Goal: Complete application form: Complete application form

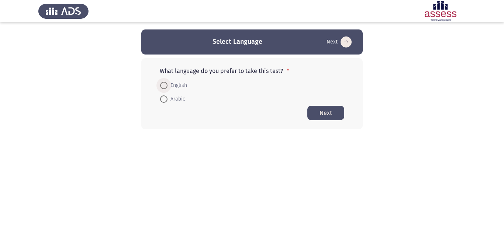
click at [162, 86] on span at bounding box center [163, 85] width 7 height 7
click at [162, 86] on input "English" at bounding box center [163, 85] width 7 height 7
radio input "true"
click at [323, 114] on button "Next" at bounding box center [325, 113] width 37 height 14
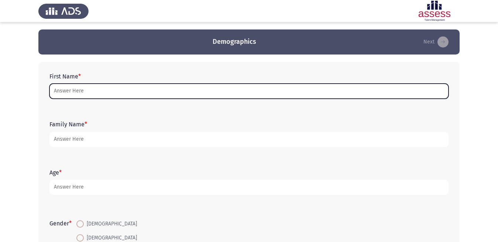
click at [257, 90] on input "First Name *" at bounding box center [248, 91] width 399 height 15
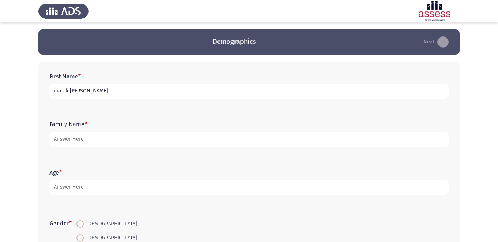
type input "malak [PERSON_NAME]"
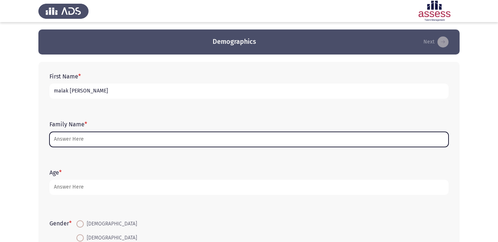
click at [149, 142] on input "Family Name *" at bounding box center [248, 139] width 399 height 15
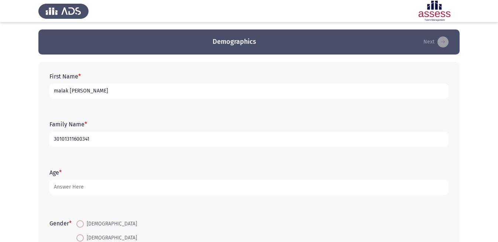
type input "30101311600341"
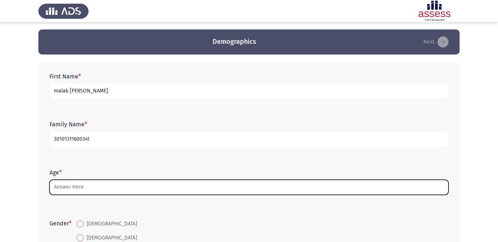
click at [124, 187] on input "Age *" at bounding box center [248, 187] width 399 height 15
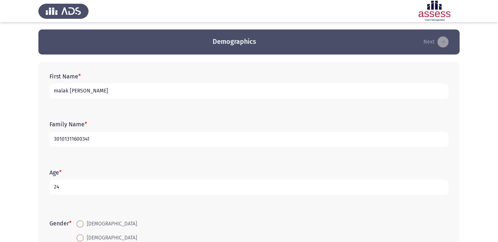
type input "24"
click at [80, 237] on span at bounding box center [79, 238] width 7 height 7
click at [80, 237] on input "[DEMOGRAPHIC_DATA]" at bounding box center [79, 238] width 7 height 7
radio input "true"
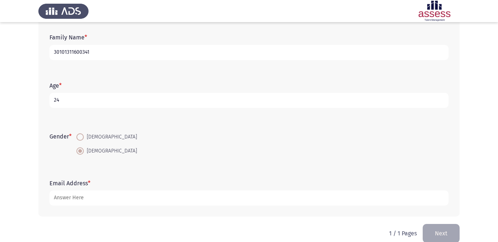
scroll to position [90, 0]
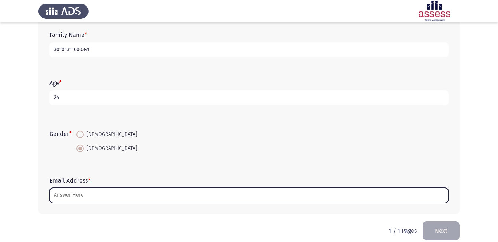
click at [190, 194] on input "Email Address *" at bounding box center [248, 195] width 399 height 15
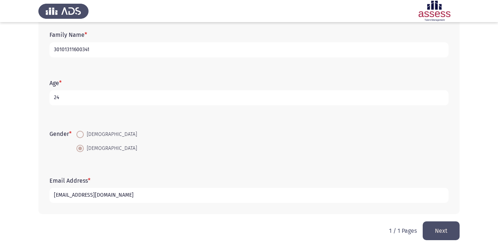
type input "[EMAIL_ADDRESS][DOMAIN_NAME]"
click at [432, 229] on button "Next" at bounding box center [440, 231] width 37 height 19
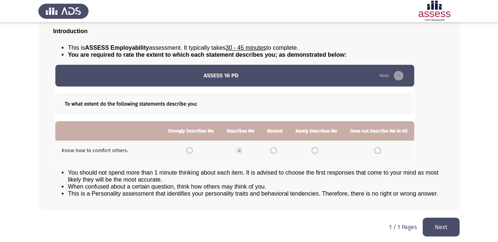
scroll to position [49, 0]
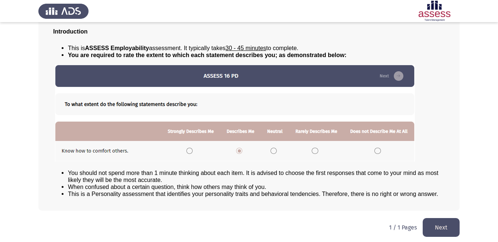
click at [433, 223] on button "Next" at bounding box center [440, 227] width 37 height 19
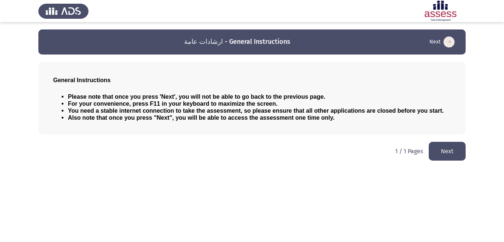
click at [436, 152] on button "Next" at bounding box center [447, 151] width 37 height 19
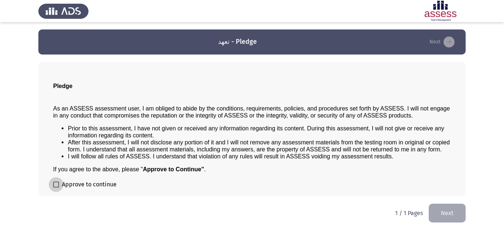
click at [55, 181] on label "Approve to continue" at bounding box center [84, 184] width 63 height 9
click at [56, 188] on input "Approve to continue" at bounding box center [56, 188] width 0 height 0
checkbox input "true"
click at [441, 213] on button "Next" at bounding box center [447, 213] width 37 height 19
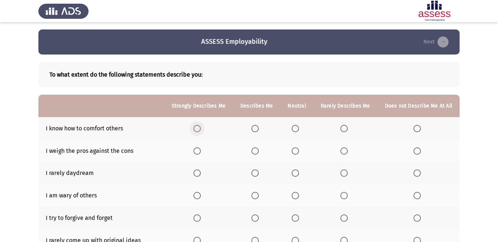
click at [201, 128] on span "Select an option" at bounding box center [196, 128] width 7 height 7
click at [201, 128] on input "Select an option" at bounding box center [196, 128] width 7 height 7
click at [257, 172] on span "Select an option" at bounding box center [254, 173] width 7 height 7
click at [257, 172] on input "Select an option" at bounding box center [254, 173] width 7 height 7
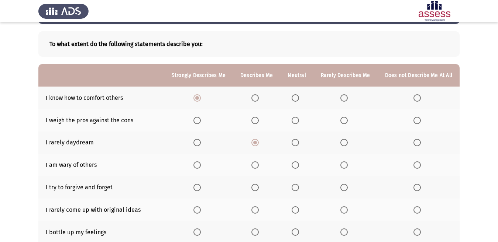
scroll to position [31, 0]
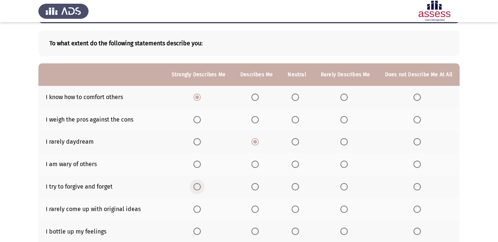
click at [198, 186] on span "Select an option" at bounding box center [196, 186] width 7 height 7
click at [198, 186] on input "Select an option" at bounding box center [196, 186] width 7 height 7
click at [345, 143] on span "Select an option" at bounding box center [343, 141] width 7 height 7
click at [345, 143] on input "Select an option" at bounding box center [343, 141] width 7 height 7
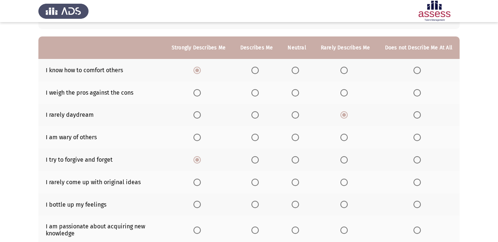
scroll to position [59, 0]
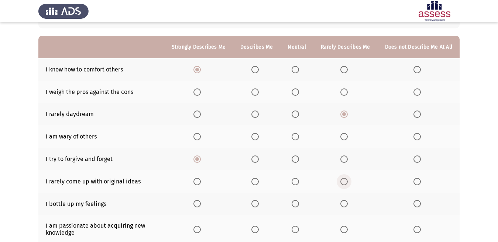
click at [343, 179] on span "Select an option" at bounding box center [343, 181] width 7 height 7
click at [343, 179] on input "Select an option" at bounding box center [343, 181] width 7 height 7
click at [295, 203] on span "Select an option" at bounding box center [294, 203] width 7 height 7
click at [295, 203] on input "Select an option" at bounding box center [294, 203] width 7 height 7
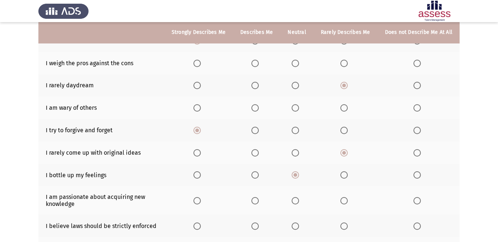
scroll to position [89, 0]
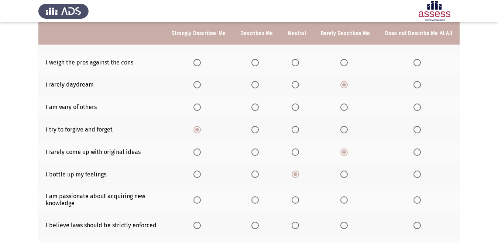
click at [199, 202] on span "Select an option" at bounding box center [196, 200] width 7 height 7
click at [199, 202] on input "Select an option" at bounding box center [196, 200] width 7 height 7
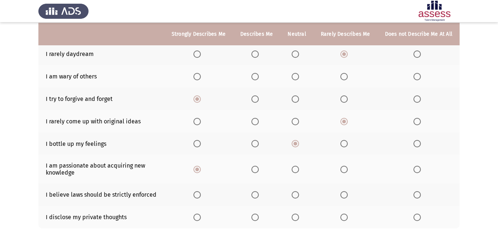
scroll to position [120, 0]
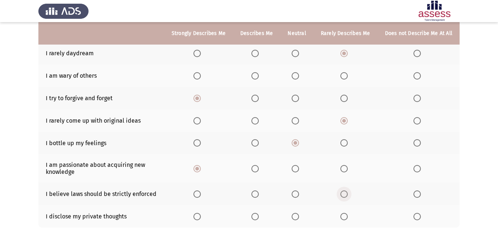
click at [345, 196] on span "Select an option" at bounding box center [343, 194] width 7 height 7
click at [345, 196] on input "Select an option" at bounding box center [343, 194] width 7 height 7
click at [417, 195] on span "Select an option" at bounding box center [416, 194] width 7 height 7
click at [417, 195] on input "Select an option" at bounding box center [416, 194] width 7 height 7
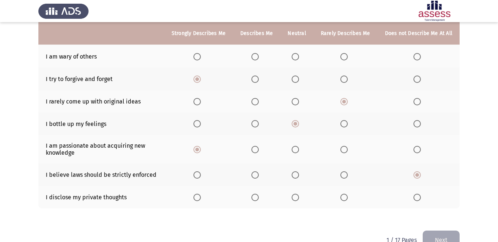
scroll to position [139, 0]
click at [346, 196] on span "Select an option" at bounding box center [343, 197] width 7 height 7
click at [346, 196] on input "Select an option" at bounding box center [343, 197] width 7 height 7
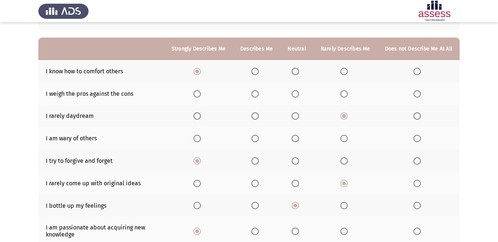
scroll to position [58, 0]
click at [345, 140] on span "Select an option" at bounding box center [343, 138] width 7 height 7
click at [345, 140] on input "Select an option" at bounding box center [343, 138] width 7 height 7
click at [299, 95] on span "Select an option" at bounding box center [294, 93] width 7 height 7
click at [299, 95] on input "Select an option" at bounding box center [294, 93] width 7 height 7
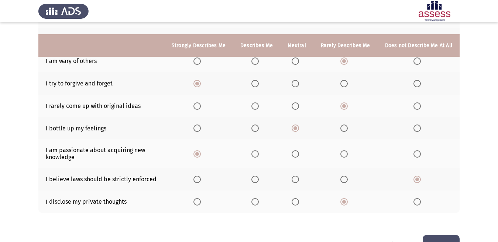
scroll to position [157, 0]
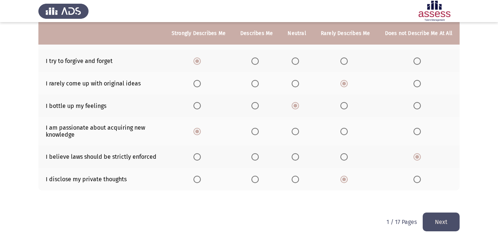
click at [294, 176] on span "Select an option" at bounding box center [294, 179] width 7 height 7
click at [294, 176] on input "Select an option" at bounding box center [294, 179] width 7 height 7
click at [424, 219] on button "Next" at bounding box center [440, 222] width 37 height 19
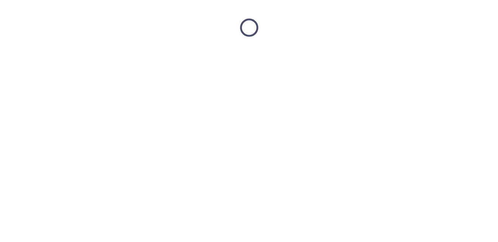
scroll to position [0, 0]
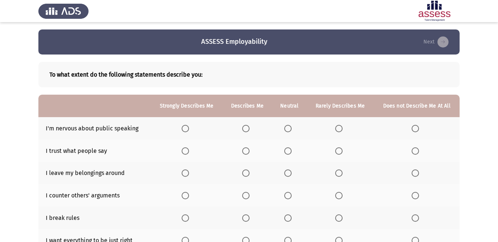
click at [416, 129] on span "Select an option" at bounding box center [414, 128] width 7 height 7
click at [416, 129] on input "Select an option" at bounding box center [414, 128] width 7 height 7
click at [291, 151] on span "Select an option" at bounding box center [287, 151] width 7 height 7
click at [291, 151] on input "Select an option" at bounding box center [287, 151] width 7 height 7
click at [288, 173] on span "Select an option" at bounding box center [287, 173] width 7 height 7
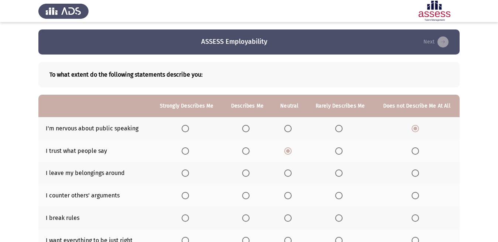
click at [288, 173] on input "Select an option" at bounding box center [287, 173] width 7 height 7
click at [411, 197] on span "Select an option" at bounding box center [414, 195] width 7 height 7
click at [411, 197] on input "Select an option" at bounding box center [414, 195] width 7 height 7
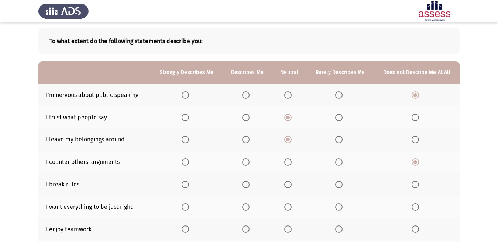
scroll to position [35, 0]
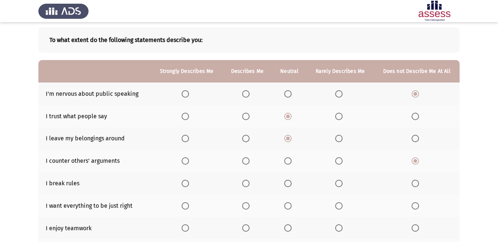
click at [414, 182] on span "Select an option" at bounding box center [414, 183] width 7 height 7
click at [414, 182] on input "Select an option" at bounding box center [414, 183] width 7 height 7
click at [412, 204] on span "Select an option" at bounding box center [414, 206] width 7 height 7
click at [412, 204] on input "Select an option" at bounding box center [414, 206] width 7 height 7
click at [183, 227] on span "Select an option" at bounding box center [184, 228] width 7 height 7
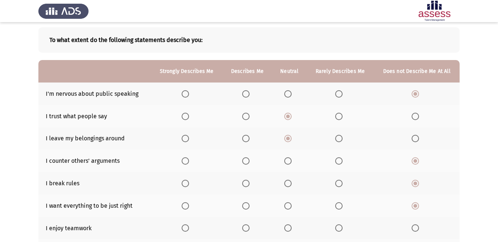
click at [183, 227] on input "Select an option" at bounding box center [184, 228] width 7 height 7
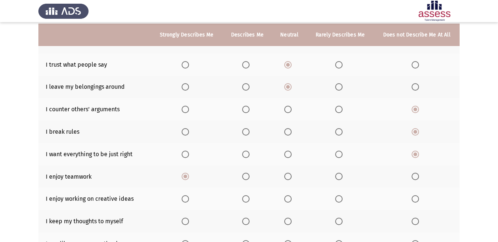
scroll to position [88, 0]
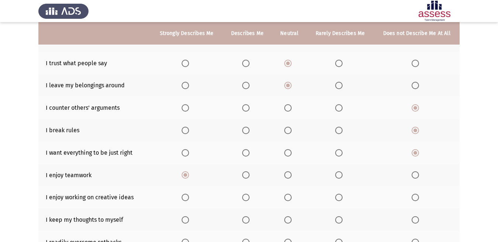
click at [184, 195] on span "Select an option" at bounding box center [184, 197] width 7 height 7
click at [184, 195] on input "Select an option" at bounding box center [184, 197] width 7 height 7
click at [416, 218] on span "Select an option" at bounding box center [414, 220] width 7 height 7
click at [416, 218] on input "Select an option" at bounding box center [414, 220] width 7 height 7
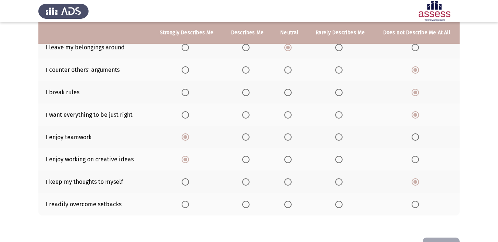
scroll to position [126, 0]
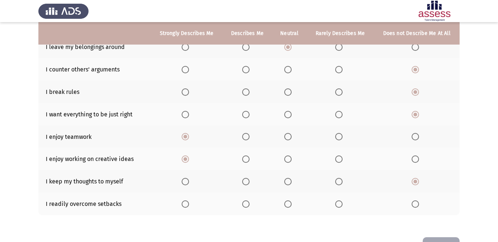
click at [289, 204] on span "Select an option" at bounding box center [287, 204] width 7 height 7
click at [289, 204] on input "Select an option" at bounding box center [287, 204] width 7 height 7
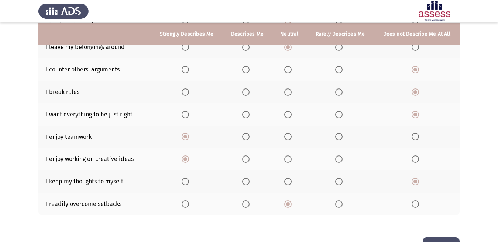
scroll to position [151, 0]
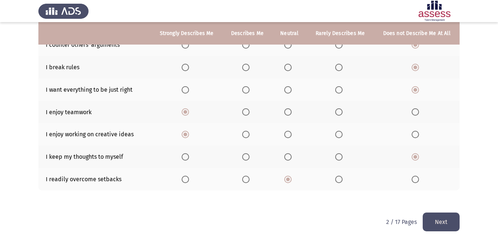
click at [432, 224] on button "Next" at bounding box center [440, 222] width 37 height 19
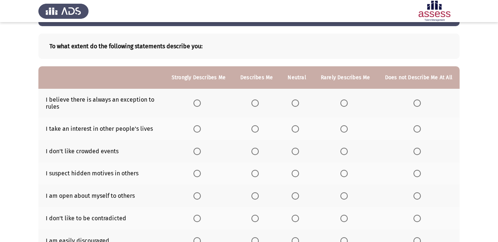
scroll to position [30, 0]
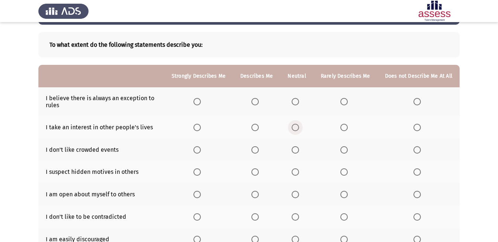
click at [298, 128] on span "Select an option" at bounding box center [294, 127] width 7 height 7
click at [298, 128] on input "Select an option" at bounding box center [294, 127] width 7 height 7
click at [343, 151] on span "Select an option" at bounding box center [343, 149] width 7 height 7
click at [343, 151] on input "Select an option" at bounding box center [343, 149] width 7 height 7
click at [342, 173] on span "Select an option" at bounding box center [343, 172] width 7 height 7
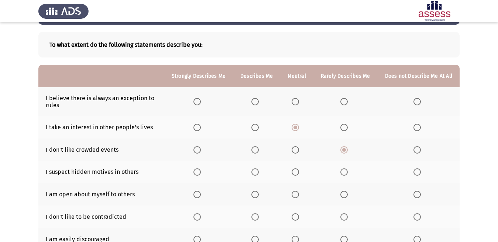
click at [342, 173] on input "Select an option" at bounding box center [343, 172] width 7 height 7
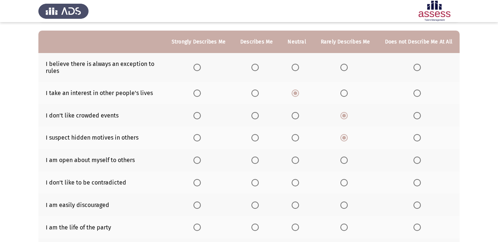
scroll to position [69, 0]
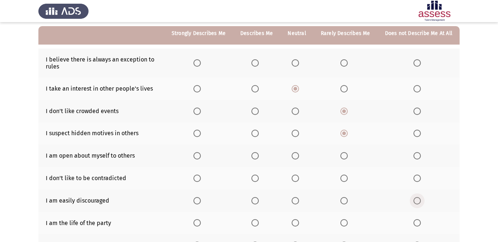
click at [416, 201] on span "Select an option" at bounding box center [416, 200] width 7 height 7
click at [416, 201] on input "Select an option" at bounding box center [416, 200] width 7 height 7
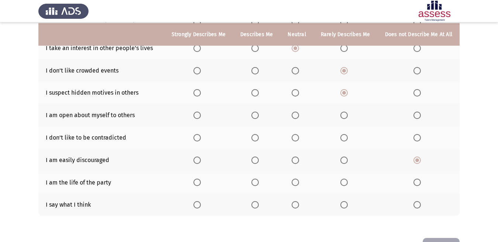
scroll to position [112, 0]
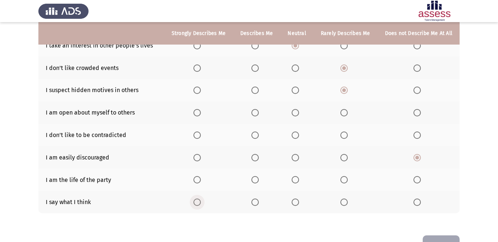
click at [201, 203] on span "Select an option" at bounding box center [196, 202] width 7 height 7
click at [201, 203] on input "Select an option" at bounding box center [196, 202] width 7 height 7
click at [259, 177] on span "Select an option" at bounding box center [254, 179] width 7 height 7
click at [259, 177] on input "Select an option" at bounding box center [254, 179] width 7 height 7
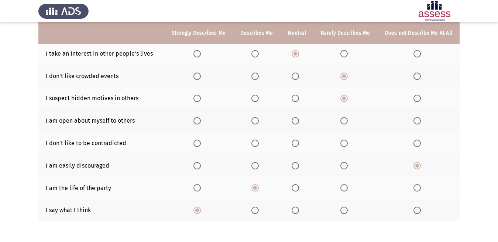
scroll to position [103, 0]
click at [343, 145] on span "Select an option" at bounding box center [343, 143] width 7 height 7
click at [343, 145] on input "Select an option" at bounding box center [343, 143] width 7 height 7
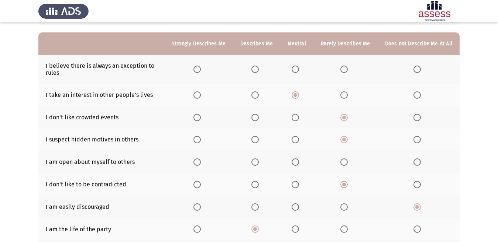
scroll to position [61, 0]
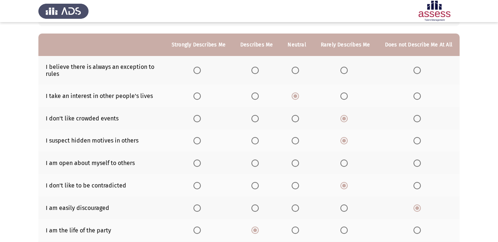
click at [296, 71] on span "Select an option" at bounding box center [294, 70] width 7 height 7
click at [296, 71] on input "Select an option" at bounding box center [294, 70] width 7 height 7
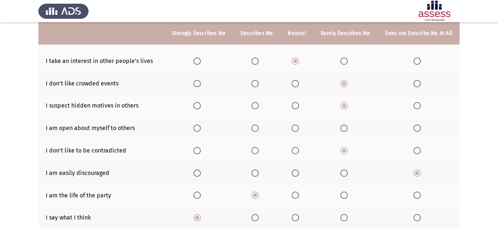
scroll to position [95, 0]
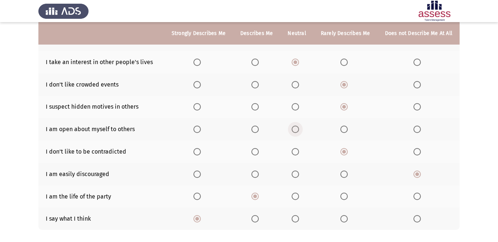
click at [296, 128] on span "Select an option" at bounding box center [294, 129] width 7 height 7
click at [296, 128] on input "Select an option" at bounding box center [294, 129] width 7 height 7
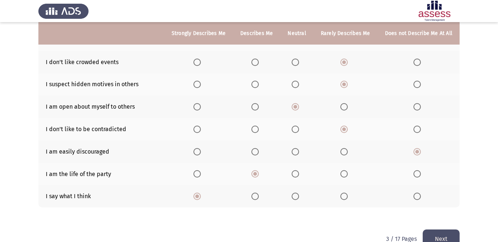
scroll to position [135, 0]
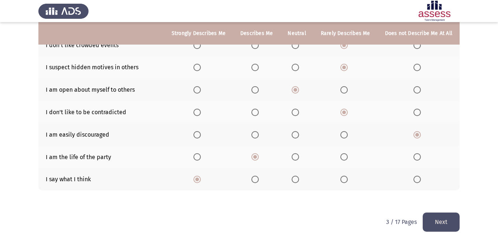
click at [443, 226] on button "Next" at bounding box center [440, 222] width 37 height 19
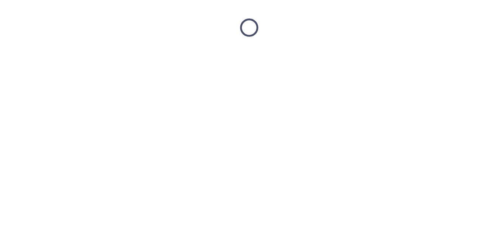
scroll to position [0, 0]
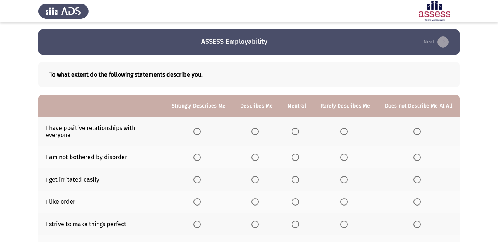
click at [256, 129] on span "Select an option" at bounding box center [254, 131] width 7 height 7
click at [256, 129] on input "Select an option" at bounding box center [254, 131] width 7 height 7
click at [348, 154] on span "Select an option" at bounding box center [343, 157] width 7 height 7
click at [348, 154] on input "Select an option" at bounding box center [343, 157] width 7 height 7
click at [346, 176] on span "Select an option" at bounding box center [343, 179] width 7 height 7
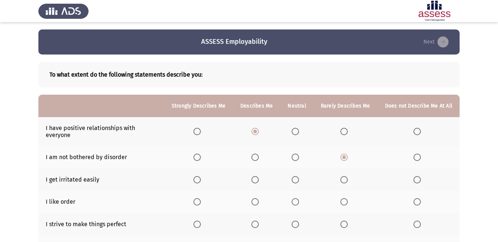
click at [346, 176] on input "Select an option" at bounding box center [343, 179] width 7 height 7
click at [256, 198] on span "Select an option" at bounding box center [254, 201] width 7 height 7
click at [256, 198] on input "Select an option" at bounding box center [254, 201] width 7 height 7
click at [256, 221] on span "Select an option" at bounding box center [254, 224] width 7 height 7
click at [256, 221] on input "Select an option" at bounding box center [254, 224] width 7 height 7
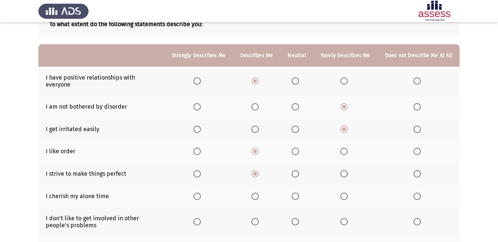
scroll to position [53, 0]
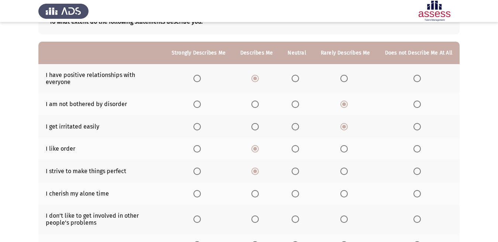
click at [295, 190] on span "Select an option" at bounding box center [294, 193] width 7 height 7
click at [295, 190] on input "Select an option" at bounding box center [294, 193] width 7 height 7
click at [295, 219] on span "Select an option" at bounding box center [295, 219] width 0 height 0
click at [297, 216] on input "Select an option" at bounding box center [294, 219] width 7 height 7
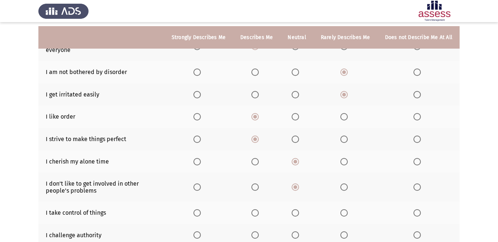
scroll to position [92, 0]
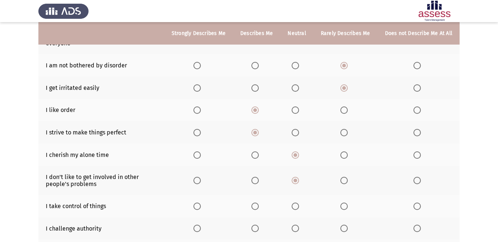
click at [258, 196] on th at bounding box center [256, 206] width 47 height 23
click at [257, 203] on span "Select an option" at bounding box center [254, 206] width 7 height 7
click at [257, 203] on input "Select an option" at bounding box center [254, 206] width 7 height 7
click at [415, 225] on span "Select an option" at bounding box center [416, 228] width 7 height 7
click at [415, 225] on input "Select an option" at bounding box center [416, 228] width 7 height 7
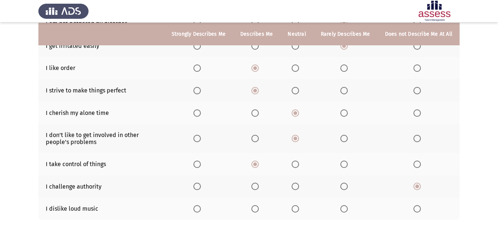
scroll to position [135, 0]
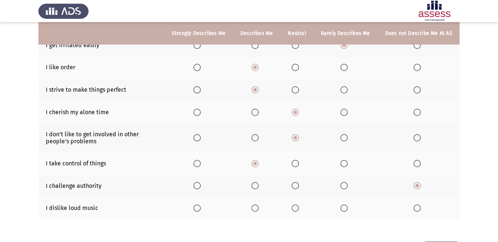
click at [297, 205] on span "Select an option" at bounding box center [294, 208] width 7 height 7
click at [297, 205] on input "Select an option" at bounding box center [294, 208] width 7 height 7
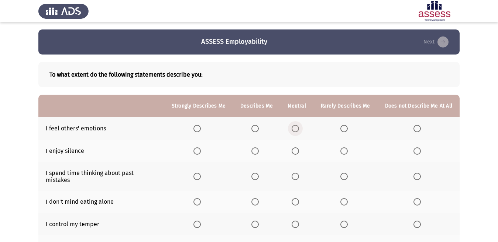
click at [297, 127] on span "Select an option" at bounding box center [294, 128] width 7 height 7
click at [297, 127] on input "Select an option" at bounding box center [294, 128] width 7 height 7
click at [295, 151] on span "Select an option" at bounding box center [295, 151] width 0 height 0
click at [296, 151] on input "Select an option" at bounding box center [294, 151] width 7 height 7
click at [415, 176] on span "Select an option" at bounding box center [416, 176] width 7 height 7
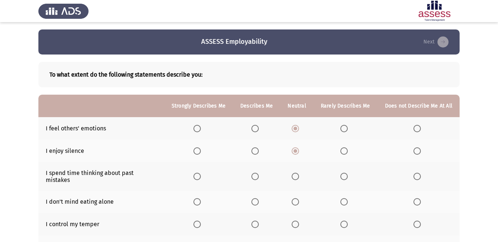
click at [415, 176] on input "Select an option" at bounding box center [416, 176] width 7 height 7
click at [298, 176] on span "Select an option" at bounding box center [294, 176] width 7 height 7
click at [298, 176] on input "Select an option" at bounding box center [294, 176] width 7 height 7
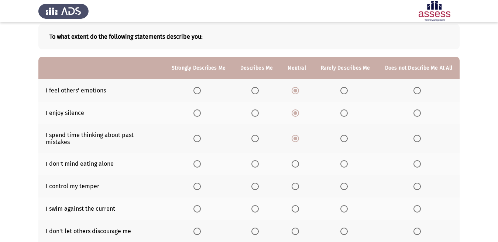
scroll to position [40, 0]
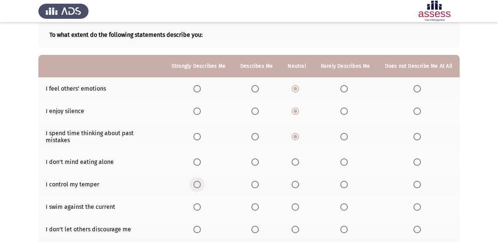
click at [199, 181] on span "Select an option" at bounding box center [196, 184] width 7 height 7
click at [199, 181] on input "Select an option" at bounding box center [196, 184] width 7 height 7
click at [340, 204] on span "Select an option" at bounding box center [343, 207] width 7 height 7
click at [340, 204] on input "Select an option" at bounding box center [343, 207] width 7 height 7
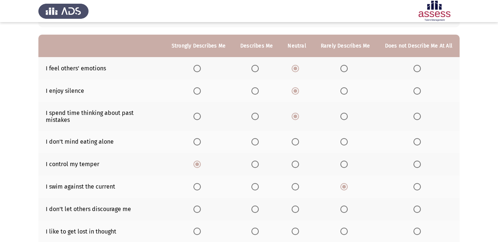
scroll to position [66, 0]
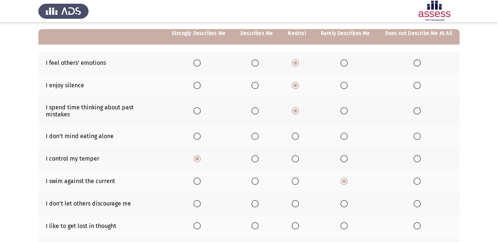
click at [415, 200] on span "Select an option" at bounding box center [416, 203] width 7 height 7
click at [415, 200] on input "Select an option" at bounding box center [416, 203] width 7 height 7
click at [414, 222] on span "Select an option" at bounding box center [416, 225] width 7 height 7
click at [414, 222] on input "Select an option" at bounding box center [416, 225] width 7 height 7
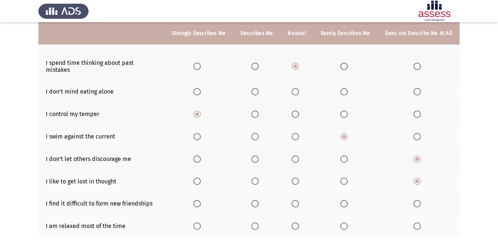
scroll to position [111, 0]
click at [346, 200] on span "Select an option" at bounding box center [343, 203] width 7 height 7
click at [346, 200] on input "Select an option" at bounding box center [343, 203] width 7 height 7
click at [256, 222] on span "Select an option" at bounding box center [254, 225] width 7 height 7
click at [256, 222] on input "Select an option" at bounding box center [254, 225] width 7 height 7
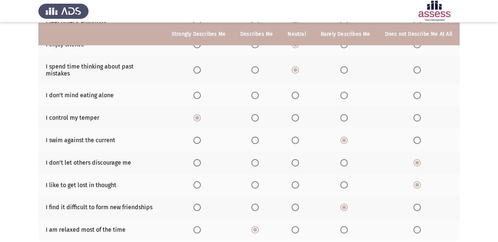
scroll to position [105, 0]
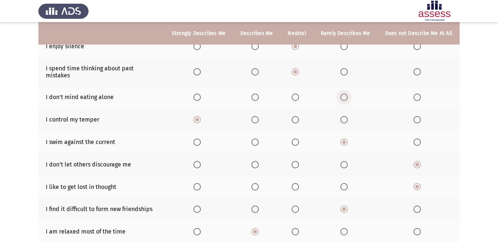
click at [345, 94] on span "Select an option" at bounding box center [343, 97] width 7 height 7
click at [345, 94] on input "Select an option" at bounding box center [343, 97] width 7 height 7
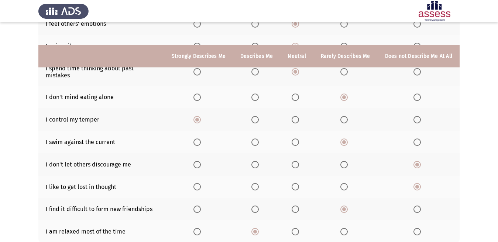
scroll to position [151, 0]
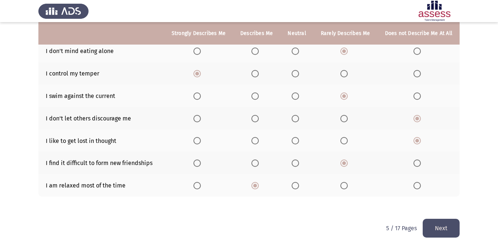
click at [439, 219] on button "Next" at bounding box center [440, 228] width 37 height 19
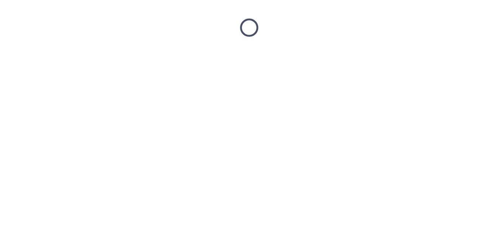
scroll to position [0, 0]
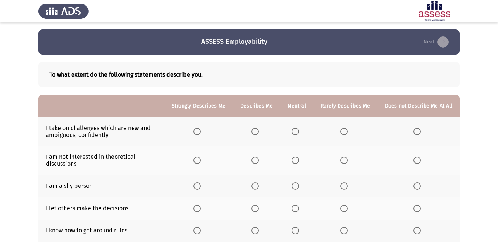
click at [259, 129] on span "Select an option" at bounding box center [254, 131] width 7 height 7
click at [259, 129] on input "Select an option" at bounding box center [254, 131] width 7 height 7
click at [296, 159] on span "Select an option" at bounding box center [294, 160] width 7 height 7
click at [296, 159] on input "Select an option" at bounding box center [294, 160] width 7 height 7
click at [297, 184] on span "Select an option" at bounding box center [294, 186] width 7 height 7
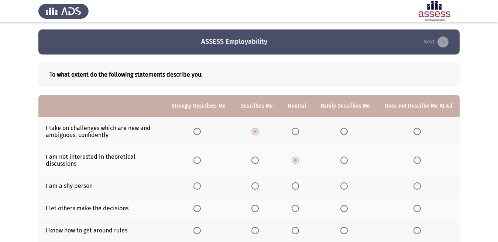
click at [297, 184] on input "Select an option" at bounding box center [294, 186] width 7 height 7
click at [414, 210] on span "Select an option" at bounding box center [416, 208] width 7 height 7
click at [414, 210] on input "Select an option" at bounding box center [416, 208] width 7 height 7
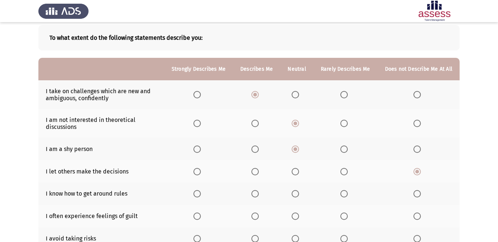
scroll to position [38, 0]
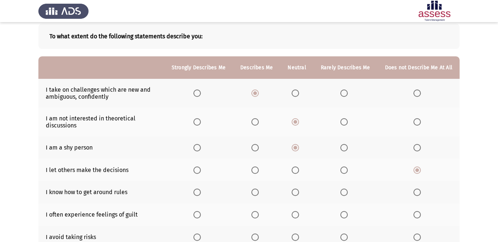
click at [258, 193] on span "Select an option" at bounding box center [254, 192] width 7 height 7
click at [258, 193] on input "Select an option" at bounding box center [254, 192] width 7 height 7
click at [295, 216] on span "Select an option" at bounding box center [294, 214] width 7 height 7
click at [295, 216] on input "Select an option" at bounding box center [294, 214] width 7 height 7
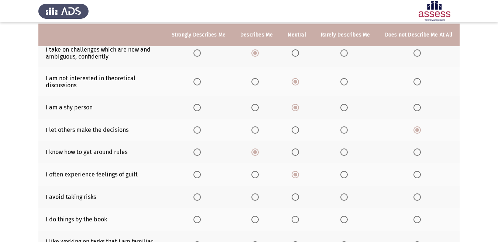
scroll to position [80, 0]
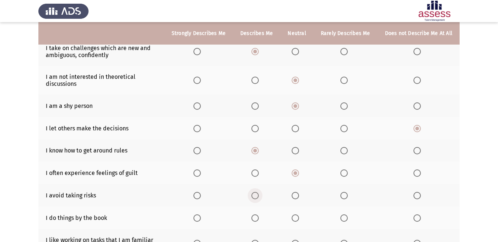
click at [256, 194] on span "Select an option" at bounding box center [254, 195] width 7 height 7
click at [256, 194] on input "Select an option" at bounding box center [254, 195] width 7 height 7
click at [257, 217] on span "Select an option" at bounding box center [254, 218] width 7 height 7
click at [257, 217] on input "Select an option" at bounding box center [254, 218] width 7 height 7
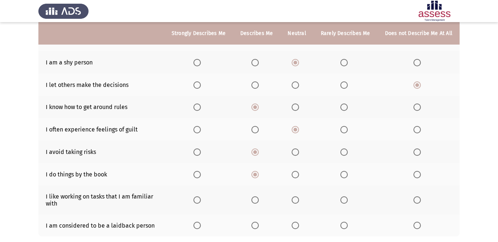
scroll to position [124, 0]
click at [343, 199] on span "Select an option" at bounding box center [343, 199] width 7 height 7
click at [343, 199] on input "Select an option" at bounding box center [343, 199] width 7 height 7
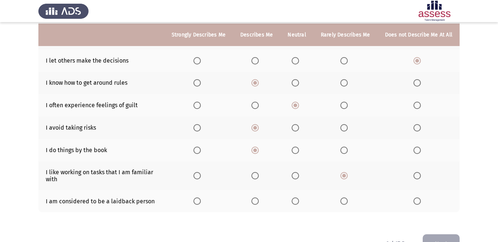
scroll to position [152, 0]
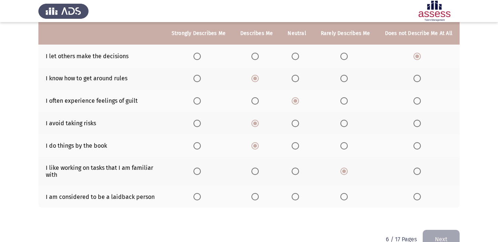
click at [340, 196] on th at bounding box center [345, 197] width 64 height 23
click at [346, 196] on span "Select an option" at bounding box center [343, 196] width 7 height 7
click at [346, 196] on input "Select an option" at bounding box center [343, 196] width 7 height 7
click at [436, 234] on button "Next" at bounding box center [440, 239] width 37 height 19
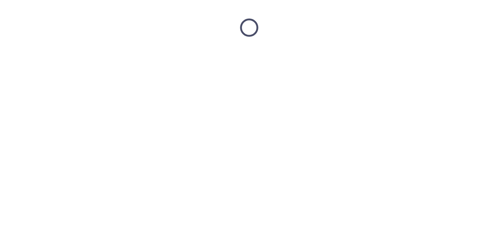
scroll to position [0, 0]
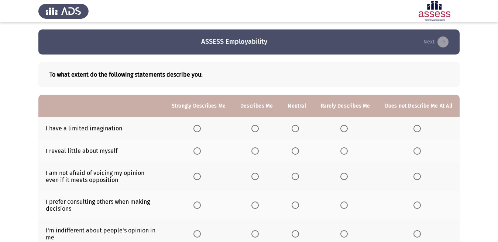
click at [418, 128] on span "Select an option" at bounding box center [416, 128] width 7 height 7
click at [418, 128] on input "Select an option" at bounding box center [416, 128] width 7 height 7
click at [415, 149] on span "Select an option" at bounding box center [416, 151] width 7 height 7
click at [415, 149] on input "Select an option" at bounding box center [416, 151] width 7 height 7
click at [259, 155] on span "Select an option" at bounding box center [254, 151] width 7 height 7
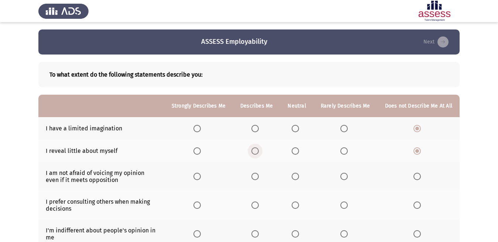
click at [259, 155] on input "Select an option" at bounding box center [254, 151] width 7 height 7
click at [342, 151] on span "Select an option" at bounding box center [343, 151] width 7 height 7
click at [342, 151] on input "Select an option" at bounding box center [343, 151] width 7 height 7
click at [259, 173] on span "Select an option" at bounding box center [254, 176] width 7 height 7
click at [259, 173] on input "Select an option" at bounding box center [254, 176] width 7 height 7
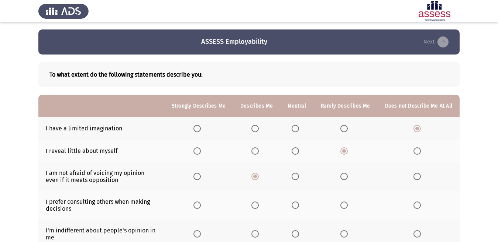
click at [342, 206] on span "Select an option" at bounding box center [343, 205] width 7 height 7
click at [342, 206] on input "Select an option" at bounding box center [343, 205] width 7 height 7
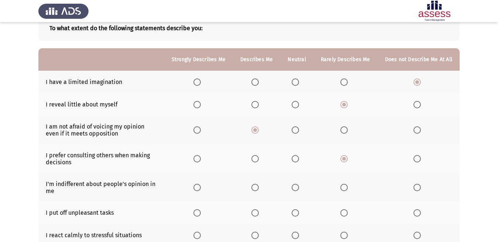
scroll to position [47, 0]
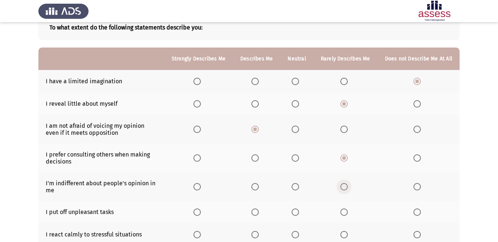
click at [343, 184] on span "Select an option" at bounding box center [343, 186] width 7 height 7
click at [343, 184] on input "Select an option" at bounding box center [343, 186] width 7 height 7
click at [415, 213] on span "Select an option" at bounding box center [416, 212] width 7 height 7
click at [415, 213] on input "Select an option" at bounding box center [416, 212] width 7 height 7
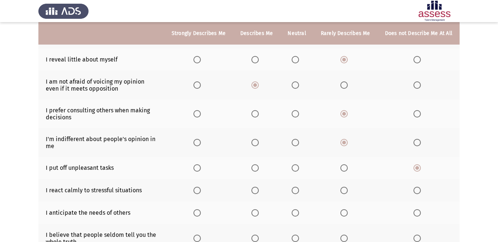
scroll to position [92, 0]
click at [201, 188] on span "Select an option" at bounding box center [196, 189] width 7 height 7
click at [201, 188] on input "Select an option" at bounding box center [196, 189] width 7 height 7
click at [255, 212] on span "Select an option" at bounding box center [255, 212] width 0 height 0
click at [258, 212] on input "Select an option" at bounding box center [254, 212] width 7 height 7
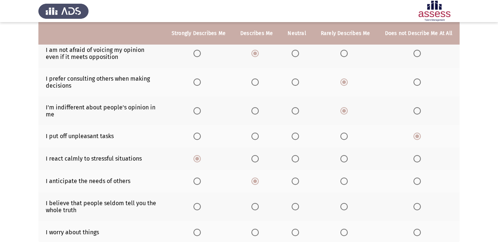
scroll to position [124, 0]
click at [299, 208] on span "Select an option" at bounding box center [294, 206] width 7 height 7
click at [299, 208] on input "Select an option" at bounding box center [294, 206] width 7 height 7
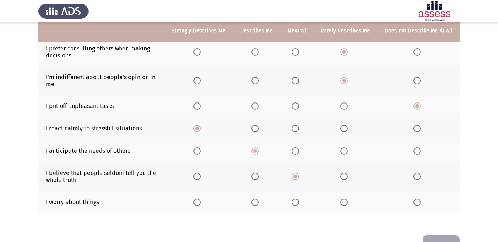
scroll to position [158, 0]
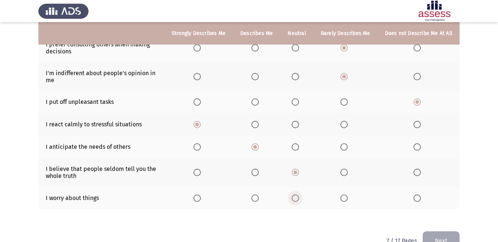
click at [296, 197] on span "Select an option" at bounding box center [294, 198] width 7 height 7
click at [296, 197] on input "Select an option" at bounding box center [294, 198] width 7 height 7
click at [438, 238] on button "Next" at bounding box center [440, 241] width 37 height 19
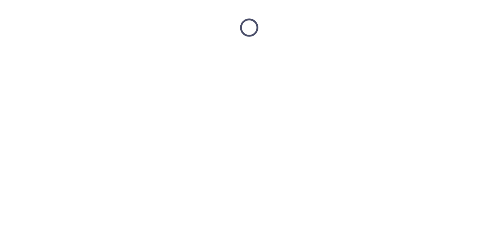
scroll to position [0, 0]
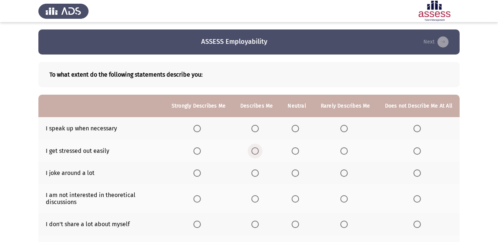
click at [257, 151] on span "Select an option" at bounding box center [254, 151] width 7 height 7
click at [257, 151] on input "Select an option" at bounding box center [254, 151] width 7 height 7
click at [258, 129] on span "Select an option" at bounding box center [254, 128] width 7 height 7
click at [258, 129] on input "Select an option" at bounding box center [254, 128] width 7 height 7
click at [296, 172] on span "Select an option" at bounding box center [294, 173] width 7 height 7
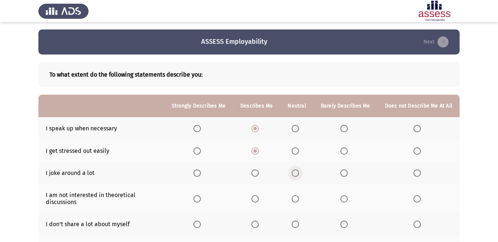
click at [296, 172] on input "Select an option" at bounding box center [294, 173] width 7 height 7
click at [296, 198] on span "Select an option" at bounding box center [294, 199] width 7 height 7
click at [296, 198] on input "Select an option" at bounding box center [294, 199] width 7 height 7
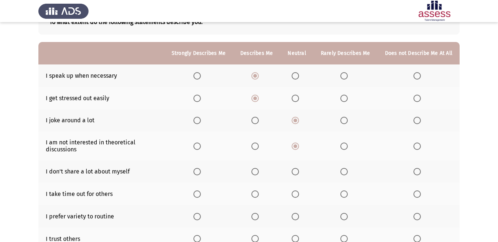
scroll to position [51, 0]
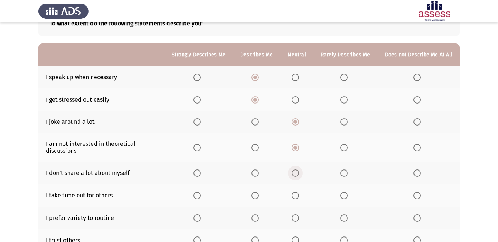
click at [296, 173] on span "Select an option" at bounding box center [294, 173] width 7 height 7
click at [296, 173] on input "Select an option" at bounding box center [294, 173] width 7 height 7
click at [258, 198] on span "Select an option" at bounding box center [254, 195] width 7 height 7
click at [258, 198] on input "Select an option" at bounding box center [254, 195] width 7 height 7
click at [295, 217] on span "Select an option" at bounding box center [294, 218] width 7 height 7
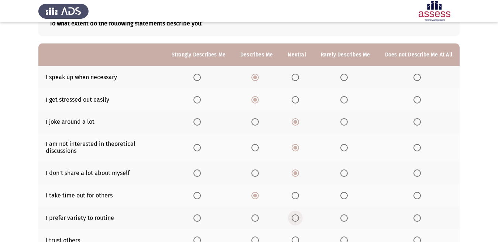
click at [295, 217] on input "Select an option" at bounding box center [294, 218] width 7 height 7
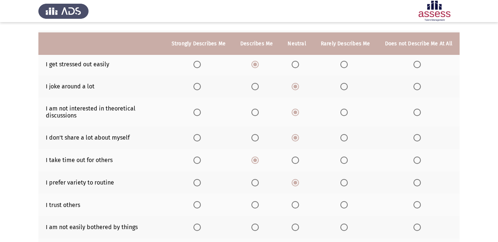
scroll to position [99, 0]
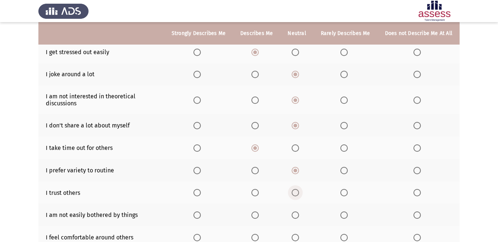
click at [295, 193] on span "Select an option" at bounding box center [294, 192] width 7 height 7
click at [295, 193] on input "Select an option" at bounding box center [294, 192] width 7 height 7
click at [343, 216] on span "Select an option" at bounding box center [343, 215] width 7 height 7
click at [343, 216] on input "Select an option" at bounding box center [343, 215] width 7 height 7
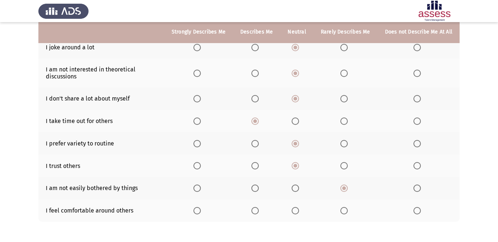
scroll to position [127, 0]
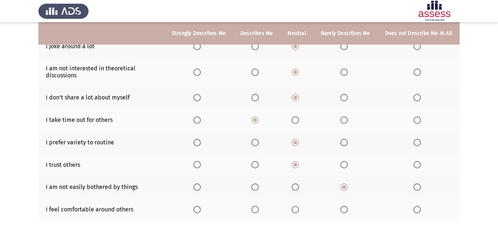
click at [294, 210] on span "Select an option" at bounding box center [294, 209] width 7 height 7
click at [294, 210] on input "Select an option" at bounding box center [294, 209] width 7 height 7
drag, startPoint x: 497, startPoint y: 171, endPoint x: 498, endPoint y: 188, distance: 17.0
click at [498, 188] on html "ASSESS Employability Next To what extent do the following statements describe y…" at bounding box center [249, 73] width 498 height 400
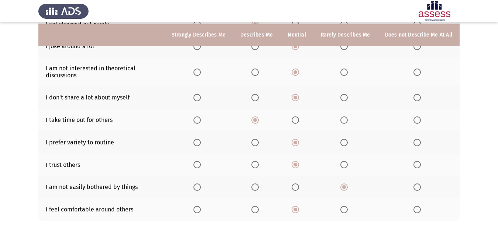
scroll to position [157, 0]
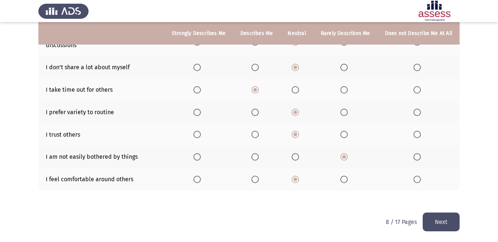
click at [435, 224] on button "Next" at bounding box center [440, 222] width 37 height 19
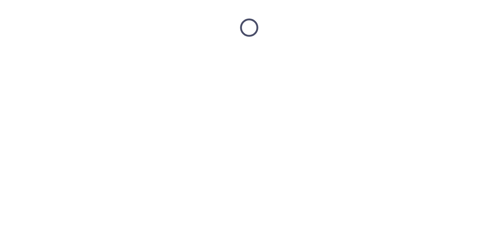
scroll to position [0, 0]
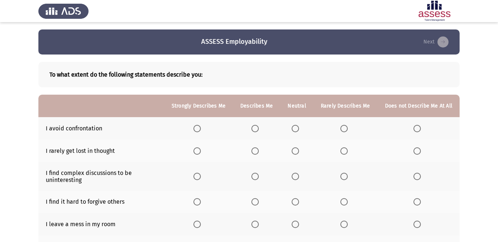
click at [257, 174] on span "Select an option" at bounding box center [254, 176] width 7 height 7
click at [257, 174] on input "Select an option" at bounding box center [254, 176] width 7 height 7
click at [415, 153] on span "Select an option" at bounding box center [416, 151] width 7 height 7
click at [415, 153] on input "Select an option" at bounding box center [416, 151] width 7 height 7
click at [343, 129] on span "Select an option" at bounding box center [343, 128] width 7 height 7
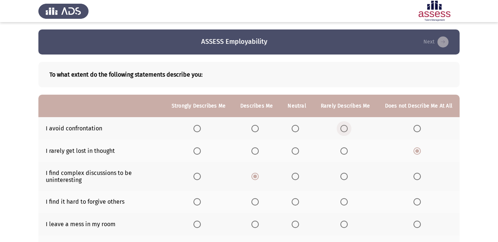
click at [343, 129] on input "Select an option" at bounding box center [343, 128] width 7 height 7
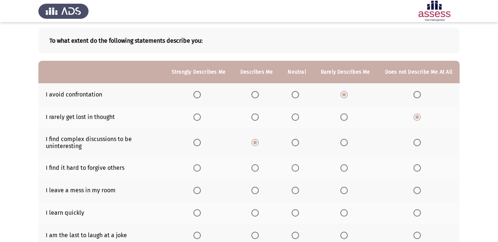
scroll to position [33, 0]
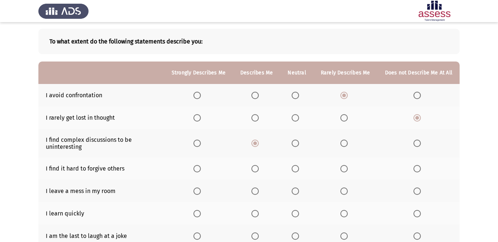
click at [297, 166] on span "Select an option" at bounding box center [294, 168] width 7 height 7
click at [297, 166] on input "Select an option" at bounding box center [294, 168] width 7 height 7
click at [200, 214] on span "Select an option" at bounding box center [196, 213] width 7 height 7
click at [200, 214] on input "Select an option" at bounding box center [196, 213] width 7 height 7
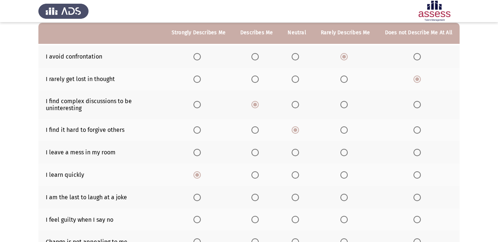
scroll to position [72, 0]
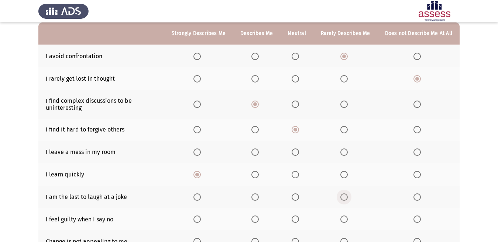
click at [345, 194] on span "Select an option" at bounding box center [343, 197] width 7 height 7
click at [345, 194] on input "Select an option" at bounding box center [343, 197] width 7 height 7
click at [346, 218] on span "Select an option" at bounding box center [343, 219] width 7 height 7
click at [346, 218] on input "Select an option" at bounding box center [343, 219] width 7 height 7
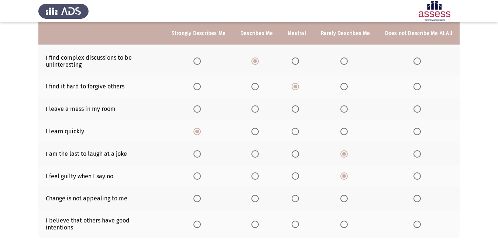
scroll to position [116, 0]
click at [419, 196] on span "Select an option" at bounding box center [416, 197] width 7 height 7
click at [419, 196] on input "Select an option" at bounding box center [416, 197] width 7 height 7
click at [296, 221] on span "Select an option" at bounding box center [294, 223] width 7 height 7
click at [296, 221] on input "Select an option" at bounding box center [294, 223] width 7 height 7
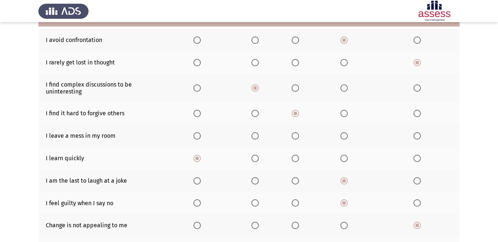
scroll to position [48, 0]
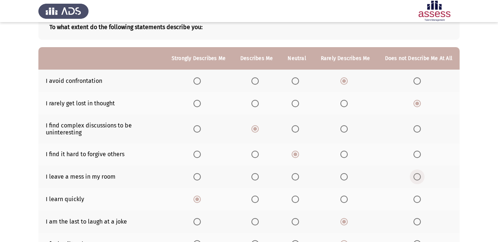
click at [415, 178] on span "Select an option" at bounding box center [416, 176] width 7 height 7
click at [415, 178] on input "Select an option" at bounding box center [416, 176] width 7 height 7
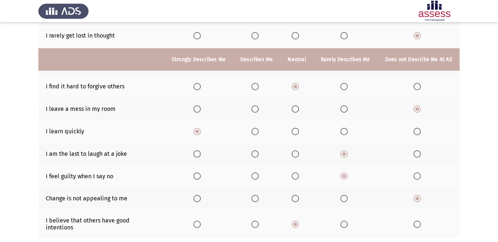
scroll to position [143, 0]
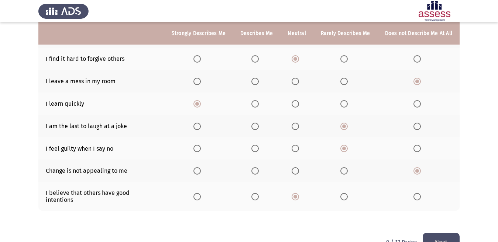
click at [439, 233] on button "Next" at bounding box center [440, 242] width 37 height 19
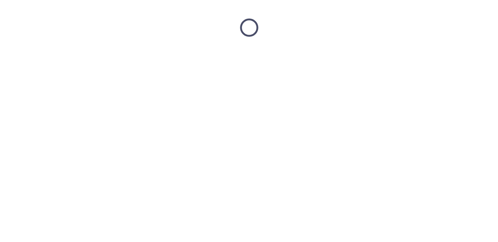
scroll to position [0, 0]
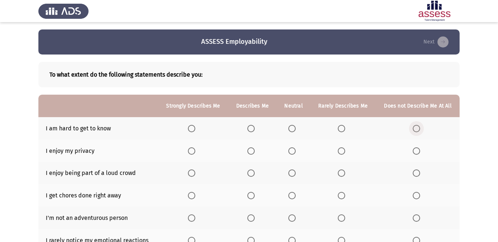
click at [414, 129] on span "Select an option" at bounding box center [415, 128] width 7 height 7
click at [414, 129] on input "Select an option" at bounding box center [415, 128] width 7 height 7
click at [191, 151] on span "Select an option" at bounding box center [191, 151] width 7 height 7
click at [191, 151] on input "Select an option" at bounding box center [191, 151] width 7 height 7
click at [341, 172] on span "Select an option" at bounding box center [341, 173] width 7 height 7
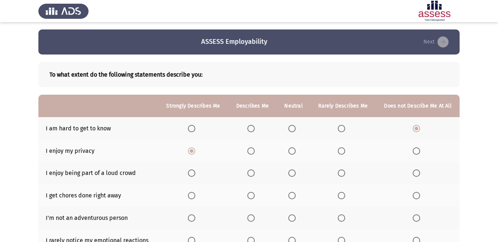
click at [341, 172] on input "Select an option" at bounding box center [341, 173] width 7 height 7
click at [290, 219] on span "Select an option" at bounding box center [291, 218] width 7 height 7
click at [290, 219] on input "Select an option" at bounding box center [291, 218] width 7 height 7
click at [289, 196] on span "Select an option" at bounding box center [291, 195] width 7 height 7
click at [289, 196] on input "Select an option" at bounding box center [291, 195] width 7 height 7
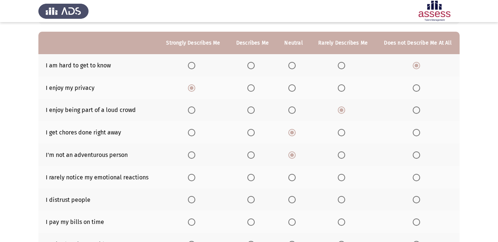
scroll to position [62, 0]
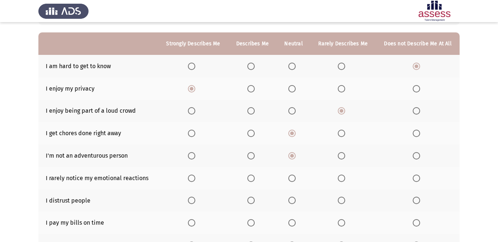
click at [340, 177] on span "Select an option" at bounding box center [341, 178] width 7 height 7
click at [340, 177] on input "Select an option" at bounding box center [341, 178] width 7 height 7
click at [295, 201] on span "Select an option" at bounding box center [291, 200] width 7 height 7
click at [295, 201] on input "Select an option" at bounding box center [291, 200] width 7 height 7
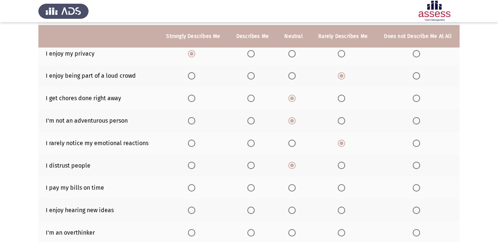
scroll to position [107, 0]
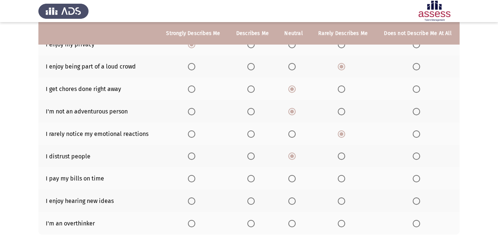
click at [189, 200] on span "Select an option" at bounding box center [191, 201] width 7 height 7
click at [189, 200] on input "Select an option" at bounding box center [191, 201] width 7 height 7
click at [291, 221] on span "Select an option" at bounding box center [291, 223] width 7 height 7
click at [291, 221] on input "Select an option" at bounding box center [291, 223] width 7 height 7
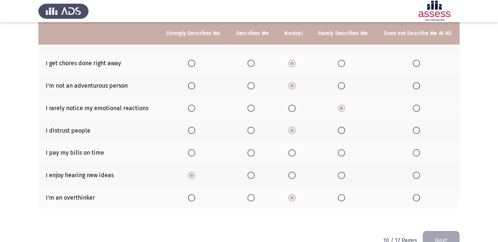
scroll to position [132, 0]
click at [341, 153] on span "Select an option" at bounding box center [341, 153] width 7 height 7
click at [341, 153] on input "Select an option" at bounding box center [341, 153] width 7 height 7
click at [428, 233] on button "Next" at bounding box center [440, 241] width 37 height 19
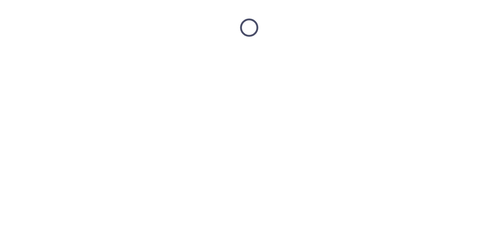
scroll to position [0, 0]
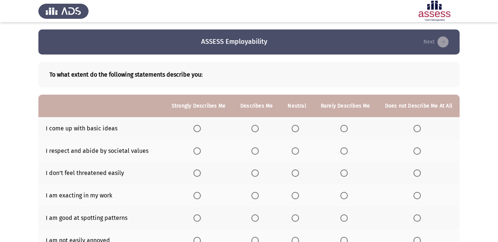
click at [298, 128] on span "Select an option" at bounding box center [294, 128] width 7 height 7
click at [298, 128] on input "Select an option" at bounding box center [294, 128] width 7 height 7
click at [199, 151] on span "Select an option" at bounding box center [196, 151] width 7 height 7
click at [199, 151] on input "Select an option" at bounding box center [196, 151] width 7 height 7
click at [297, 170] on span "Select an option" at bounding box center [294, 173] width 7 height 7
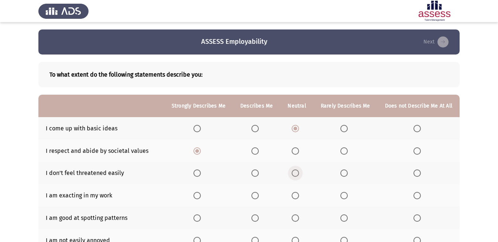
click at [297, 170] on input "Select an option" at bounding box center [294, 173] width 7 height 7
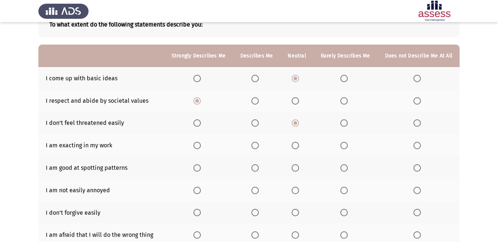
scroll to position [49, 0]
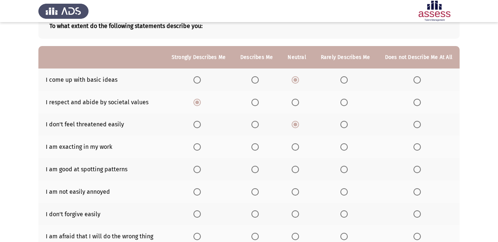
click at [299, 171] on span "Select an option" at bounding box center [294, 169] width 7 height 7
click at [299, 171] on input "Select an option" at bounding box center [294, 169] width 7 height 7
click at [297, 190] on span "Select an option" at bounding box center [294, 192] width 7 height 7
click at [297, 190] on input "Select an option" at bounding box center [294, 192] width 7 height 7
click at [297, 212] on span "Select an option" at bounding box center [294, 214] width 7 height 7
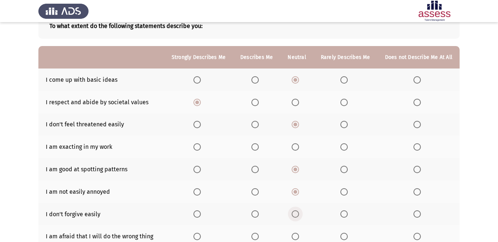
click at [297, 212] on input "Select an option" at bounding box center [294, 214] width 7 height 7
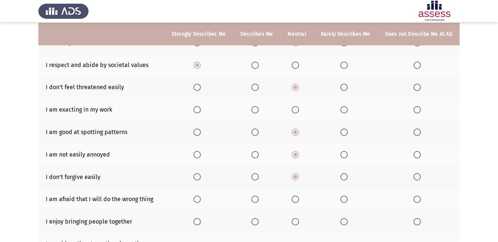
scroll to position [87, 0]
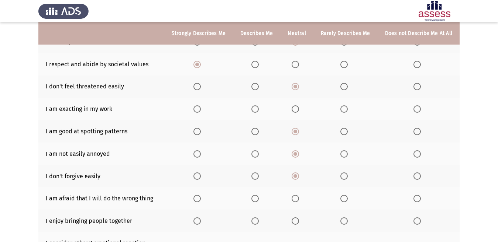
click at [415, 197] on span "Select an option" at bounding box center [416, 198] width 7 height 7
click at [415, 197] on input "Select an option" at bounding box center [416, 198] width 7 height 7
click at [259, 220] on span "Select an option" at bounding box center [254, 221] width 7 height 7
click at [259, 220] on input "Select an option" at bounding box center [254, 221] width 7 height 7
drag, startPoint x: 497, startPoint y: 144, endPoint x: 498, endPoint y: 150, distance: 5.6
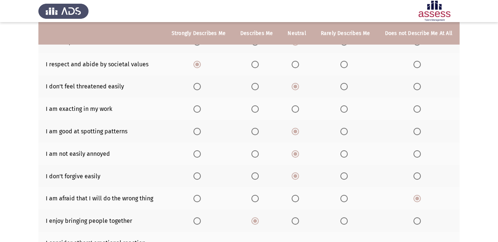
click at [498, 150] on html "ASSESS Employability Next To what extent do the following statements describe y…" at bounding box center [249, 113] width 498 height 400
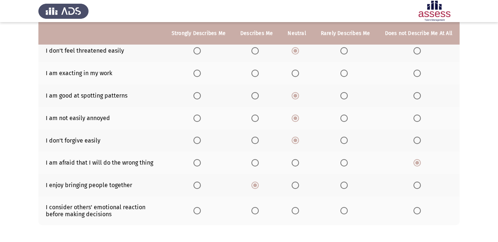
scroll to position [121, 0]
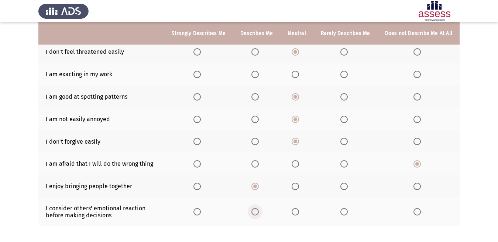
click at [259, 209] on span "Select an option" at bounding box center [254, 211] width 7 height 7
click at [259, 209] on input "Select an option" at bounding box center [254, 211] width 7 height 7
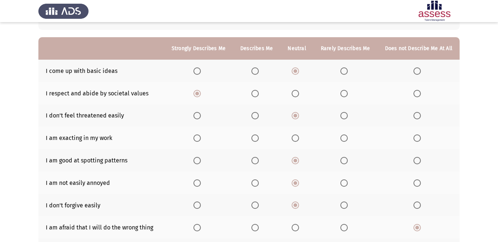
scroll to position [56, 0]
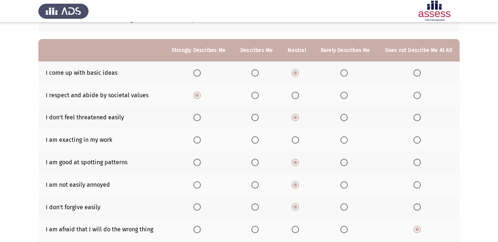
click at [344, 143] on span "Select an option" at bounding box center [343, 139] width 7 height 7
click at [344, 143] on input "Select an option" at bounding box center [343, 139] width 7 height 7
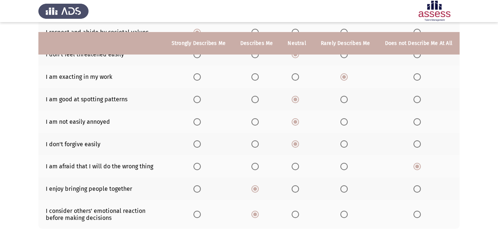
scroll to position [151, 0]
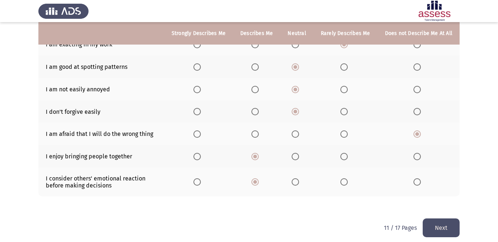
click at [425, 227] on button "Next" at bounding box center [440, 228] width 37 height 19
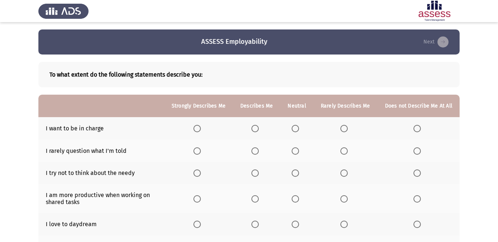
click at [347, 153] on span "Select an option" at bounding box center [343, 151] width 7 height 7
click at [347, 153] on input "Select an option" at bounding box center [343, 151] width 7 height 7
click at [345, 172] on span "Select an option" at bounding box center [343, 173] width 7 height 7
click at [345, 172] on input "Select an option" at bounding box center [343, 173] width 7 height 7
click at [418, 201] on span "Select an option" at bounding box center [416, 199] width 7 height 7
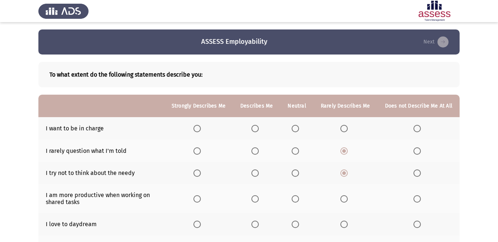
click at [418, 201] on input "Select an option" at bounding box center [416, 199] width 7 height 7
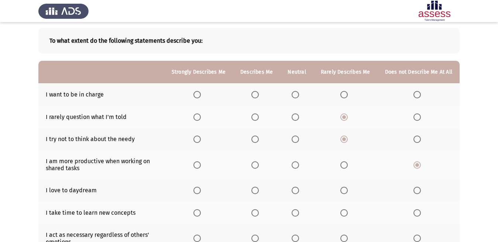
scroll to position [34, 0]
click at [343, 189] on span "Select an option" at bounding box center [343, 190] width 7 height 7
click at [343, 189] on input "Select an option" at bounding box center [343, 190] width 7 height 7
click at [297, 189] on span "Select an option" at bounding box center [294, 190] width 7 height 7
click at [297, 189] on input "Select an option" at bounding box center [294, 190] width 7 height 7
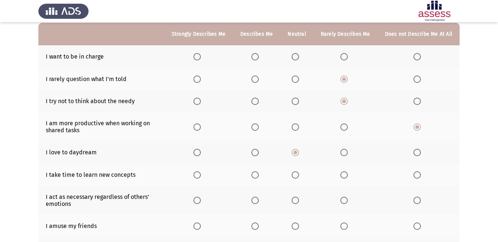
scroll to position [73, 0]
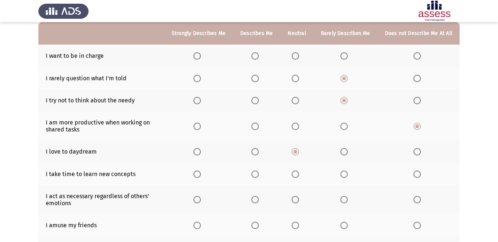
click at [296, 175] on span "Select an option" at bounding box center [294, 174] width 7 height 7
click at [296, 175] on input "Select an option" at bounding box center [294, 174] width 7 height 7
click at [346, 228] on span "Select an option" at bounding box center [343, 225] width 7 height 7
click at [346, 228] on input "Select an option" at bounding box center [343, 225] width 7 height 7
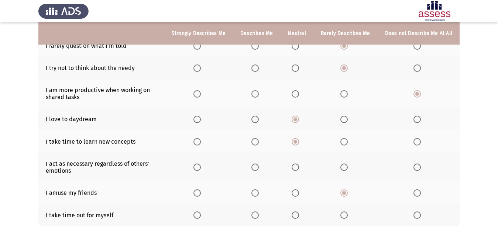
scroll to position [106, 0]
click at [201, 214] on span "Select an option" at bounding box center [196, 214] width 7 height 7
click at [201, 214] on input "Select an option" at bounding box center [196, 214] width 7 height 7
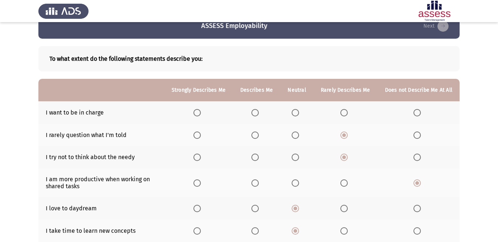
scroll to position [17, 0]
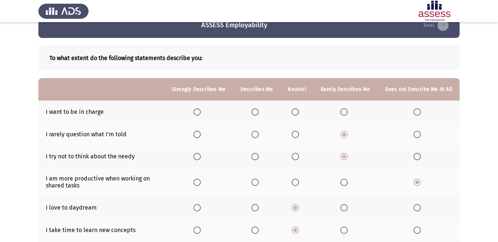
click at [253, 111] on th at bounding box center [256, 112] width 47 height 23
click at [256, 111] on span "Select an option" at bounding box center [254, 111] width 7 height 7
click at [256, 111] on input "Select an option" at bounding box center [254, 111] width 7 height 7
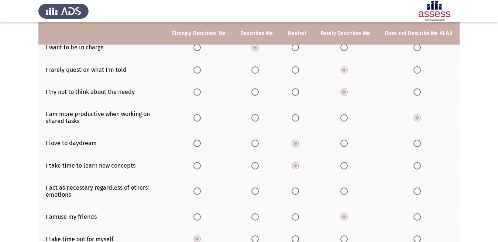
scroll to position [141, 0]
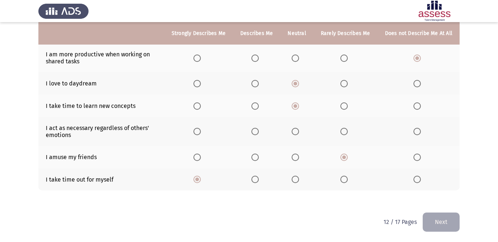
click at [295, 128] on mat-radio-button "Select an option" at bounding box center [296, 132] width 10 height 8
click at [296, 130] on span "Select an option" at bounding box center [294, 131] width 7 height 7
click at [296, 130] on input "Select an option" at bounding box center [294, 131] width 7 height 7
click at [431, 223] on button "Next" at bounding box center [440, 222] width 37 height 19
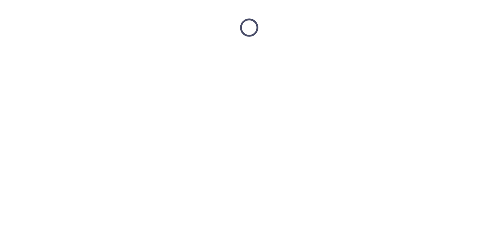
scroll to position [0, 0]
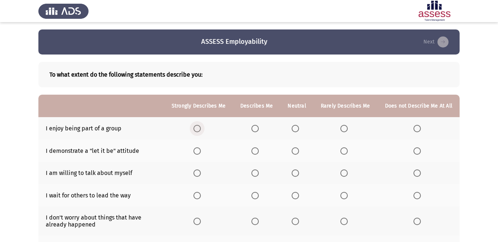
click at [201, 127] on span "Select an option" at bounding box center [196, 128] width 7 height 7
click at [201, 127] on input "Select an option" at bounding box center [196, 128] width 7 height 7
click at [295, 154] on span "Select an option" at bounding box center [294, 151] width 7 height 7
click at [295, 154] on input "Select an option" at bounding box center [294, 151] width 7 height 7
click at [258, 173] on span "Select an option" at bounding box center [254, 173] width 7 height 7
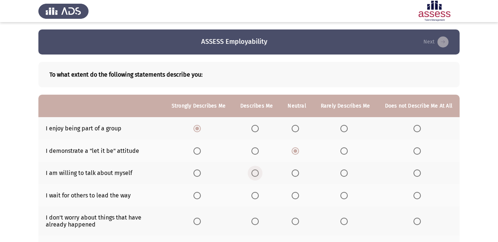
click at [258, 173] on input "Select an option" at bounding box center [254, 173] width 7 height 7
click at [342, 194] on span "Select an option" at bounding box center [343, 195] width 7 height 7
click at [342, 194] on input "Select an option" at bounding box center [343, 195] width 7 height 7
click at [417, 223] on span "Select an option" at bounding box center [416, 221] width 7 height 7
click at [417, 223] on input "Select an option" at bounding box center [416, 221] width 7 height 7
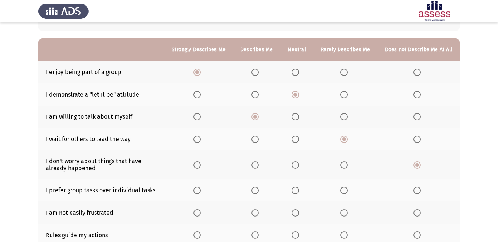
scroll to position [57, 0]
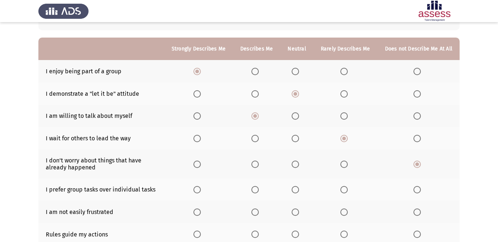
click at [200, 188] on span "Select an option" at bounding box center [196, 189] width 7 height 7
click at [200, 188] on input "Select an option" at bounding box center [196, 189] width 7 height 7
click at [342, 191] on span "Select an option" at bounding box center [343, 189] width 7 height 7
click at [342, 191] on input "Select an option" at bounding box center [343, 189] width 7 height 7
click at [198, 191] on span "Select an option" at bounding box center [196, 189] width 7 height 7
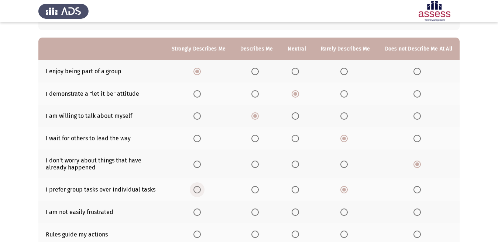
click at [198, 191] on input "Select an option" at bounding box center [196, 189] width 7 height 7
click at [342, 212] on span "Select an option" at bounding box center [343, 212] width 7 height 7
click at [342, 212] on input "Select an option" at bounding box center [343, 212] width 7 height 7
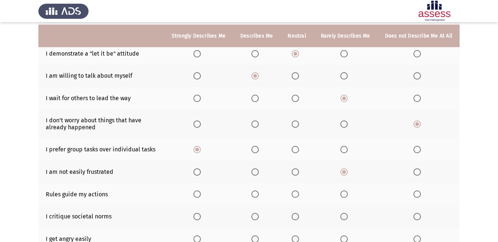
scroll to position [103, 0]
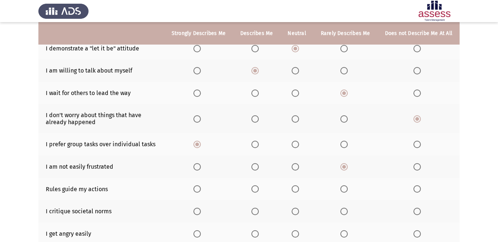
click at [199, 187] on span "Select an option" at bounding box center [196, 189] width 7 height 7
click at [199, 187] on input "Select an option" at bounding box center [196, 189] width 7 height 7
click at [343, 209] on span "Select an option" at bounding box center [343, 211] width 7 height 7
click at [343, 209] on input "Select an option" at bounding box center [343, 211] width 7 height 7
click at [415, 235] on span "Select an option" at bounding box center [416, 234] width 7 height 7
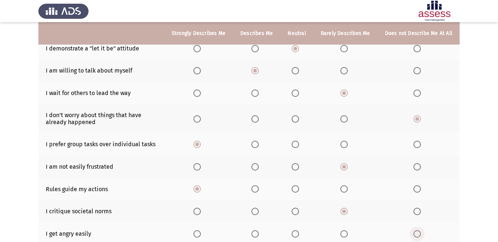
click at [415, 235] on input "Select an option" at bounding box center [416, 234] width 7 height 7
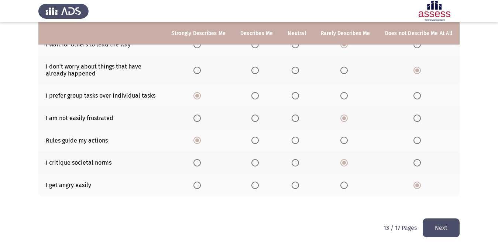
scroll to position [153, 0]
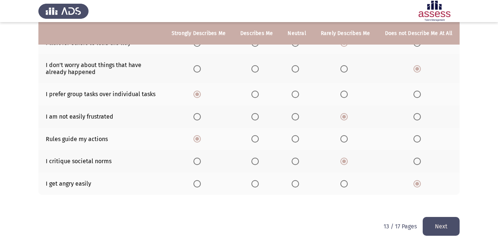
click at [447, 232] on button "Next" at bounding box center [440, 226] width 37 height 19
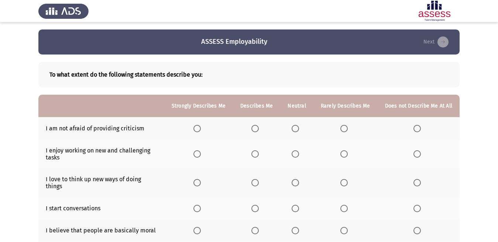
click at [299, 125] on span "Select an option" at bounding box center [294, 128] width 7 height 7
click at [299, 125] on input "Select an option" at bounding box center [294, 128] width 7 height 7
click at [201, 152] on span "Select an option" at bounding box center [196, 154] width 7 height 7
click at [201, 152] on input "Select an option" at bounding box center [196, 154] width 7 height 7
click at [198, 179] on span "Select an option" at bounding box center [196, 182] width 7 height 7
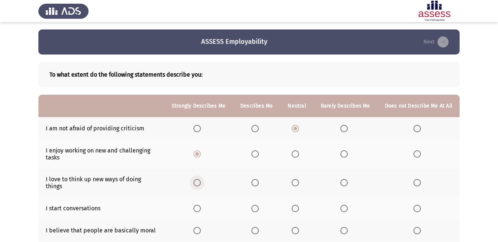
click at [198, 179] on input "Select an option" at bounding box center [196, 182] width 7 height 7
click at [257, 205] on span "Select an option" at bounding box center [254, 208] width 7 height 7
click at [257, 205] on input "Select an option" at bounding box center [254, 208] width 7 height 7
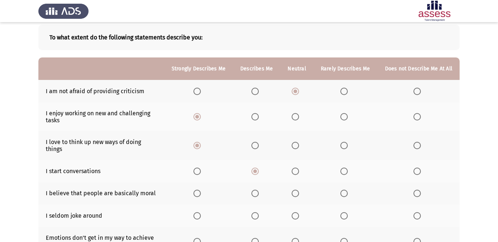
scroll to position [40, 0]
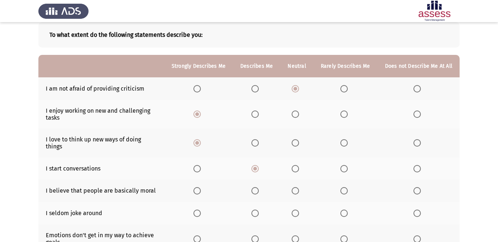
click at [298, 187] on span "Select an option" at bounding box center [294, 190] width 7 height 7
click at [298, 187] on input "Select an option" at bounding box center [294, 190] width 7 height 7
click at [295, 210] on span "Select an option" at bounding box center [294, 213] width 7 height 7
click at [295, 210] on input "Select an option" at bounding box center [294, 213] width 7 height 7
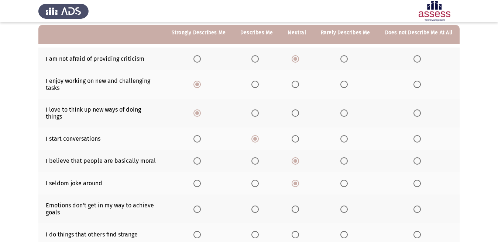
scroll to position [69, 0]
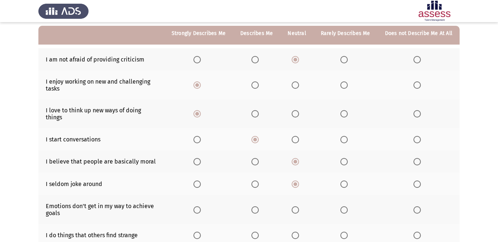
click at [346, 207] on span "Select an option" at bounding box center [343, 210] width 7 height 7
click at [346, 207] on input "Select an option" at bounding box center [343, 210] width 7 height 7
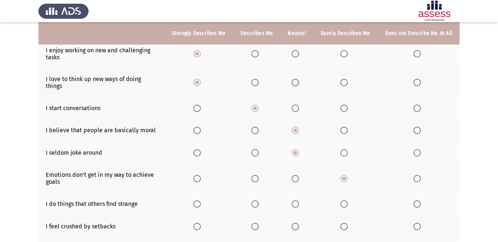
scroll to position [101, 0]
click at [256, 200] on span "Select an option" at bounding box center [254, 203] width 7 height 7
click at [256, 200] on input "Select an option" at bounding box center [254, 203] width 7 height 7
click at [296, 222] on span "Select an option" at bounding box center [294, 225] width 7 height 7
click at [296, 222] on input "Select an option" at bounding box center [294, 225] width 7 height 7
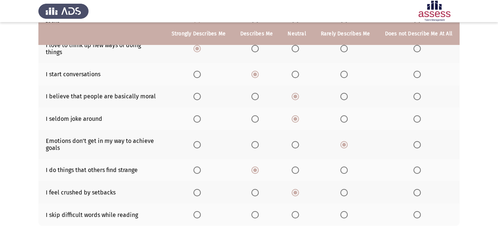
scroll to position [129, 0]
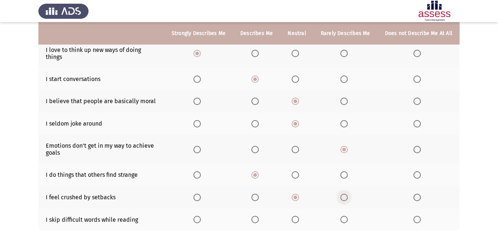
click at [348, 194] on span "Select an option" at bounding box center [343, 197] width 7 height 7
click at [348, 194] on input "Select an option" at bounding box center [343, 197] width 7 height 7
click at [343, 216] on span "Select an option" at bounding box center [343, 219] width 7 height 7
click at [343, 216] on input "Select an option" at bounding box center [343, 219] width 7 height 7
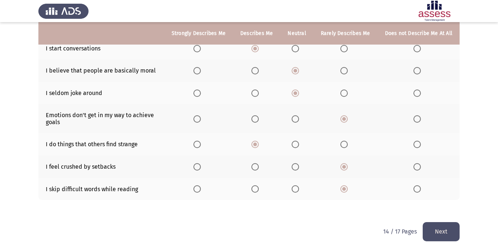
scroll to position [162, 0]
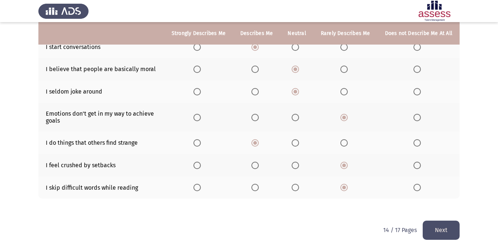
click at [435, 226] on button "Next" at bounding box center [440, 230] width 37 height 19
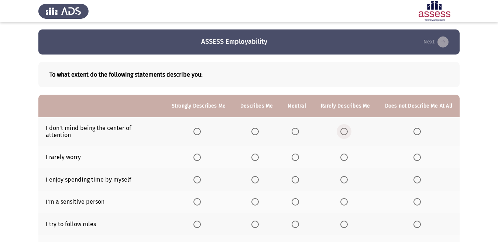
click at [343, 129] on span "Select an option" at bounding box center [343, 131] width 7 height 7
click at [343, 129] on input "Select an option" at bounding box center [343, 131] width 7 height 7
click at [344, 154] on span "Select an option" at bounding box center [343, 157] width 7 height 7
click at [344, 154] on input "Select an option" at bounding box center [343, 157] width 7 height 7
click at [197, 180] on span "Select an option" at bounding box center [197, 180] width 0 height 0
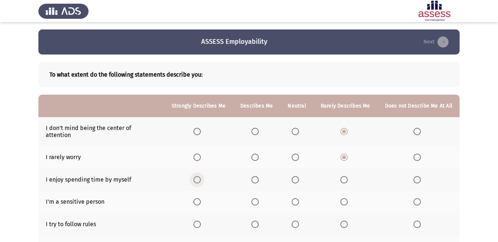
click at [200, 176] on input "Select an option" at bounding box center [196, 179] width 7 height 7
click at [295, 198] on span "Select an option" at bounding box center [294, 201] width 7 height 7
click at [295, 198] on input "Select an option" at bounding box center [294, 201] width 7 height 7
click at [201, 221] on span "Select an option" at bounding box center [196, 224] width 7 height 7
click at [201, 221] on input "Select an option" at bounding box center [196, 224] width 7 height 7
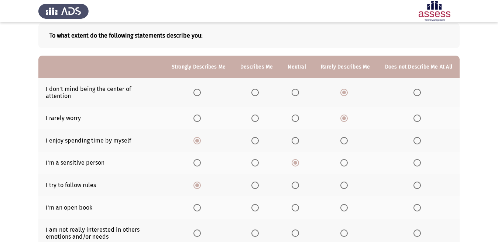
scroll to position [43, 0]
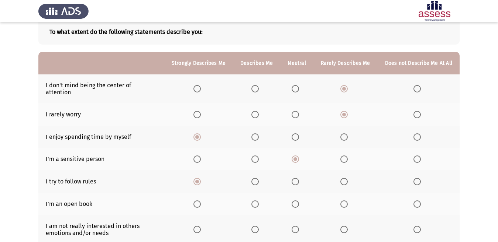
click at [344, 178] on span "Select an option" at bounding box center [343, 181] width 7 height 7
click at [344, 178] on input "Select an option" at bounding box center [343, 181] width 7 height 7
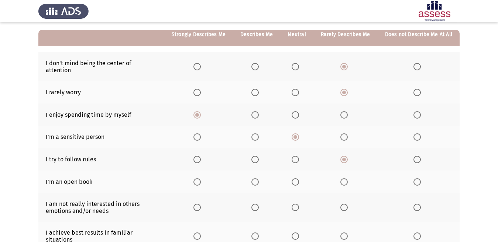
scroll to position [70, 0]
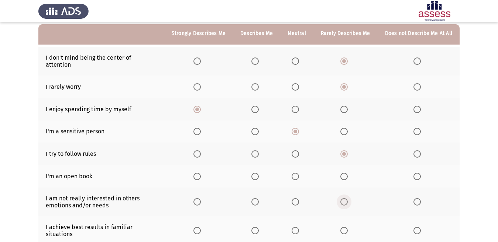
click at [345, 198] on span "Select an option" at bounding box center [343, 201] width 7 height 7
click at [345, 198] on input "Select an option" at bounding box center [343, 201] width 7 height 7
click at [199, 227] on span "Select an option" at bounding box center [196, 230] width 7 height 7
click at [199, 227] on input "Select an option" at bounding box center [196, 230] width 7 height 7
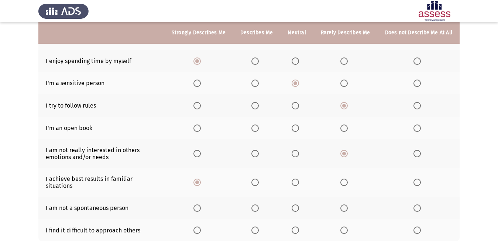
scroll to position [119, 0]
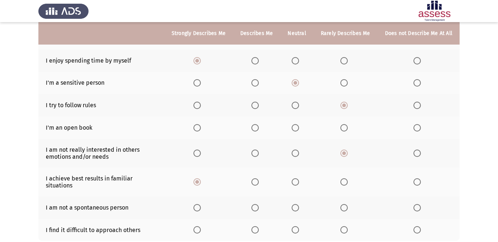
click at [345, 227] on span "Select an option" at bounding box center [343, 230] width 7 height 7
click at [345, 227] on input "Select an option" at bounding box center [343, 230] width 7 height 7
click at [343, 204] on span "Select an option" at bounding box center [343, 207] width 7 height 7
click at [343, 204] on input "Select an option" at bounding box center [343, 207] width 7 height 7
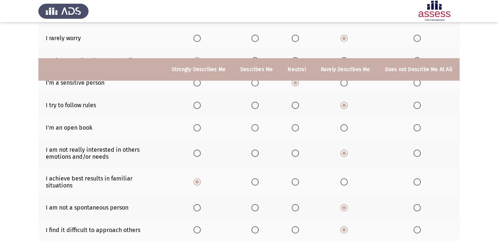
scroll to position [157, 0]
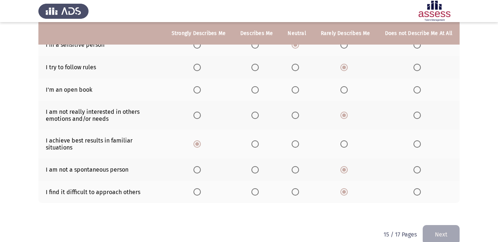
click at [346, 86] on span "Select an option" at bounding box center [343, 89] width 7 height 7
click at [346, 86] on input "Select an option" at bounding box center [343, 89] width 7 height 7
click at [440, 225] on button "Next" at bounding box center [440, 234] width 37 height 19
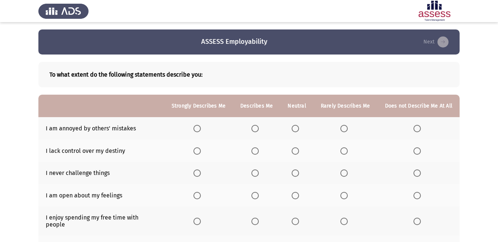
click at [345, 127] on span "Select an option" at bounding box center [343, 128] width 7 height 7
click at [345, 127] on input "Select an option" at bounding box center [343, 128] width 7 height 7
click at [295, 151] on span "Select an option" at bounding box center [295, 151] width 0 height 0
click at [297, 151] on input "Select an option" at bounding box center [294, 151] width 7 height 7
click at [419, 174] on span "Select an option" at bounding box center [416, 173] width 7 height 7
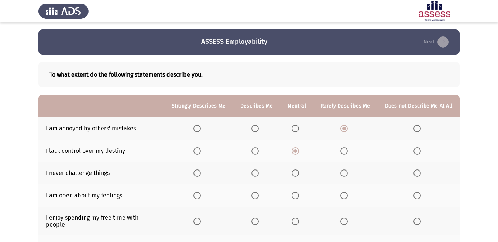
click at [419, 174] on input "Select an option" at bounding box center [416, 173] width 7 height 7
click at [343, 193] on span "Select an option" at bounding box center [343, 195] width 7 height 7
click at [343, 193] on input "Select an option" at bounding box center [343, 195] width 7 height 7
click at [296, 218] on span "Select an option" at bounding box center [294, 221] width 7 height 7
click at [296, 218] on input "Select an option" at bounding box center [294, 221] width 7 height 7
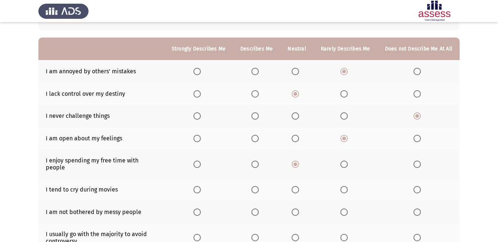
scroll to position [58, 0]
click at [256, 186] on span "Select an option" at bounding box center [254, 189] width 7 height 7
click at [256, 186] on input "Select an option" at bounding box center [254, 189] width 7 height 7
click at [258, 208] on span "Select an option" at bounding box center [254, 211] width 7 height 7
click at [258, 208] on input "Select an option" at bounding box center [254, 211] width 7 height 7
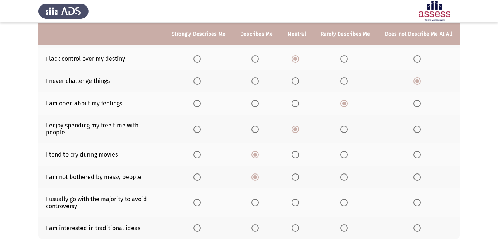
scroll to position [93, 0]
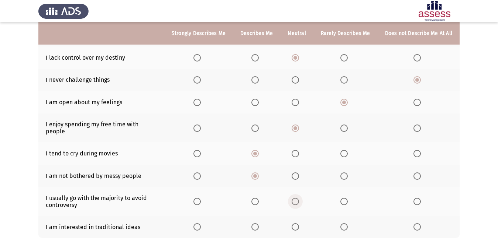
click at [295, 198] on span "Select an option" at bounding box center [294, 201] width 7 height 7
click at [295, 198] on input "Select an option" at bounding box center [294, 201] width 7 height 7
click at [298, 224] on span "Select an option" at bounding box center [294, 227] width 7 height 7
click at [298, 224] on input "Select an option" at bounding box center [294, 227] width 7 height 7
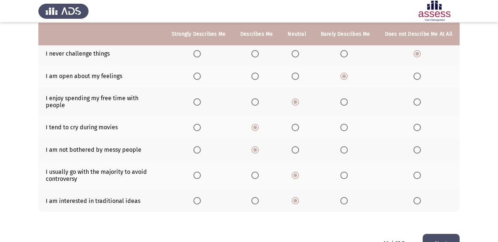
scroll to position [135, 0]
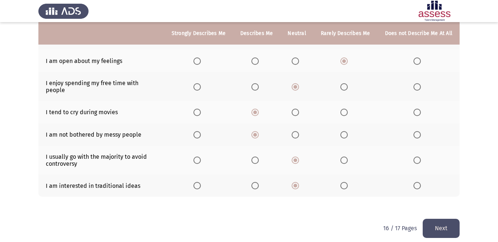
click at [433, 228] on button "Next" at bounding box center [440, 228] width 37 height 19
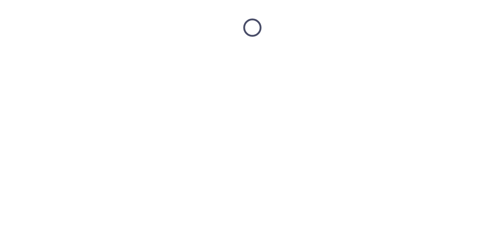
scroll to position [0, 0]
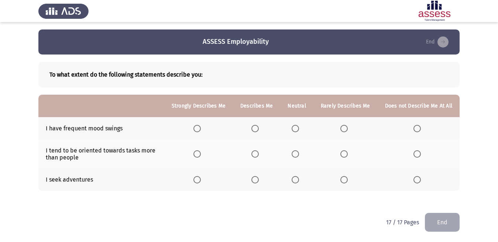
click at [343, 129] on span "Select an option" at bounding box center [343, 128] width 7 height 7
click at [343, 129] on input "Select an option" at bounding box center [343, 128] width 7 height 7
click at [299, 154] on span "Select an option" at bounding box center [294, 154] width 7 height 7
click at [299, 154] on input "Select an option" at bounding box center [294, 154] width 7 height 7
click at [258, 180] on span "Select an option" at bounding box center [254, 179] width 7 height 7
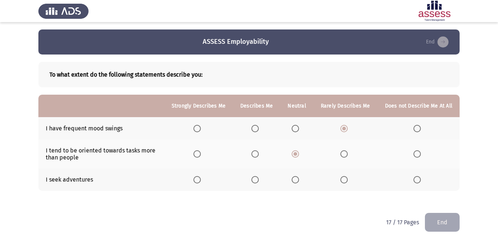
click at [258, 180] on input "Select an option" at bounding box center [254, 179] width 7 height 7
click at [430, 224] on button "End" at bounding box center [442, 222] width 35 height 19
